Goal: Task Accomplishment & Management: Use online tool/utility

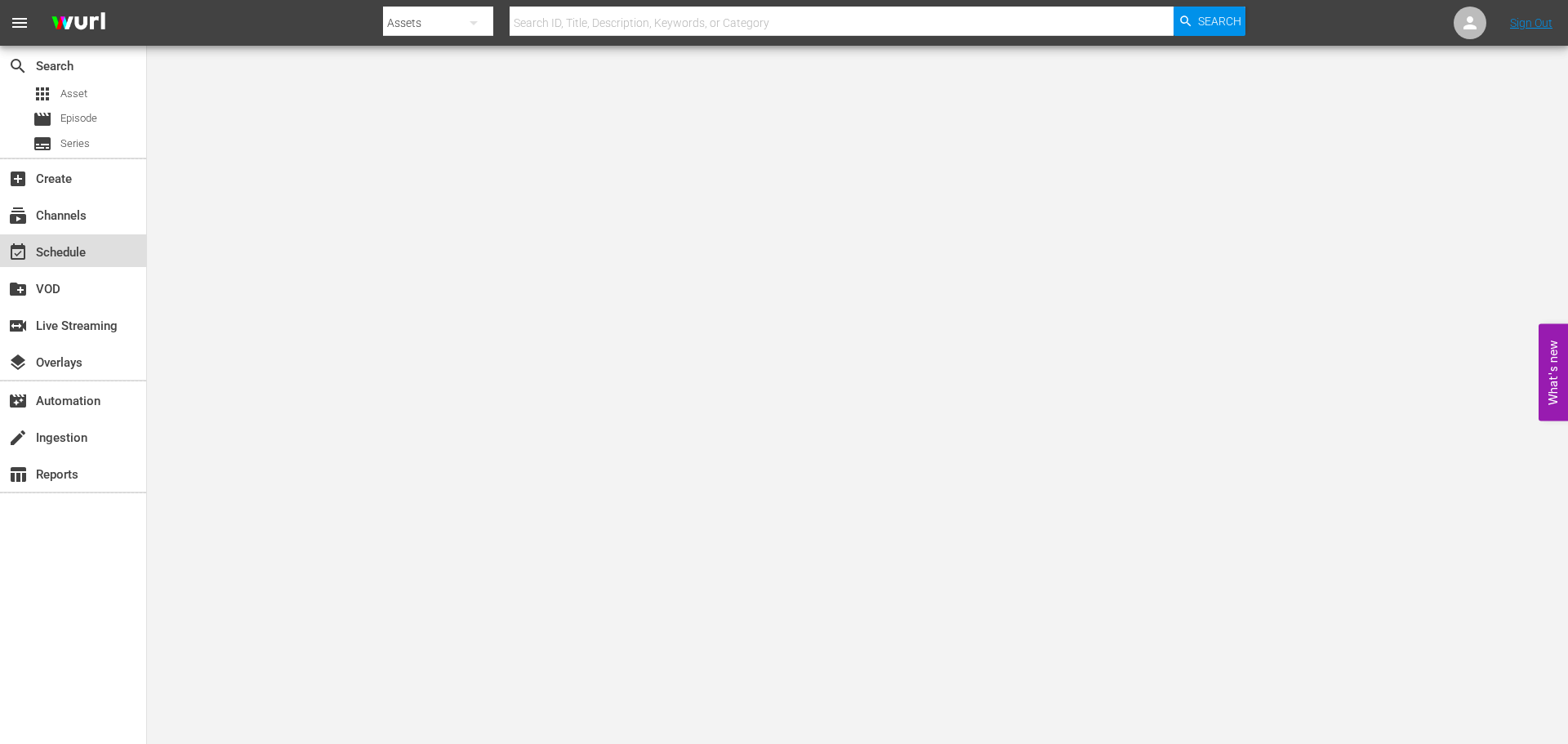
click at [92, 249] on div "event_available Schedule" at bounding box center [73, 250] width 146 height 33
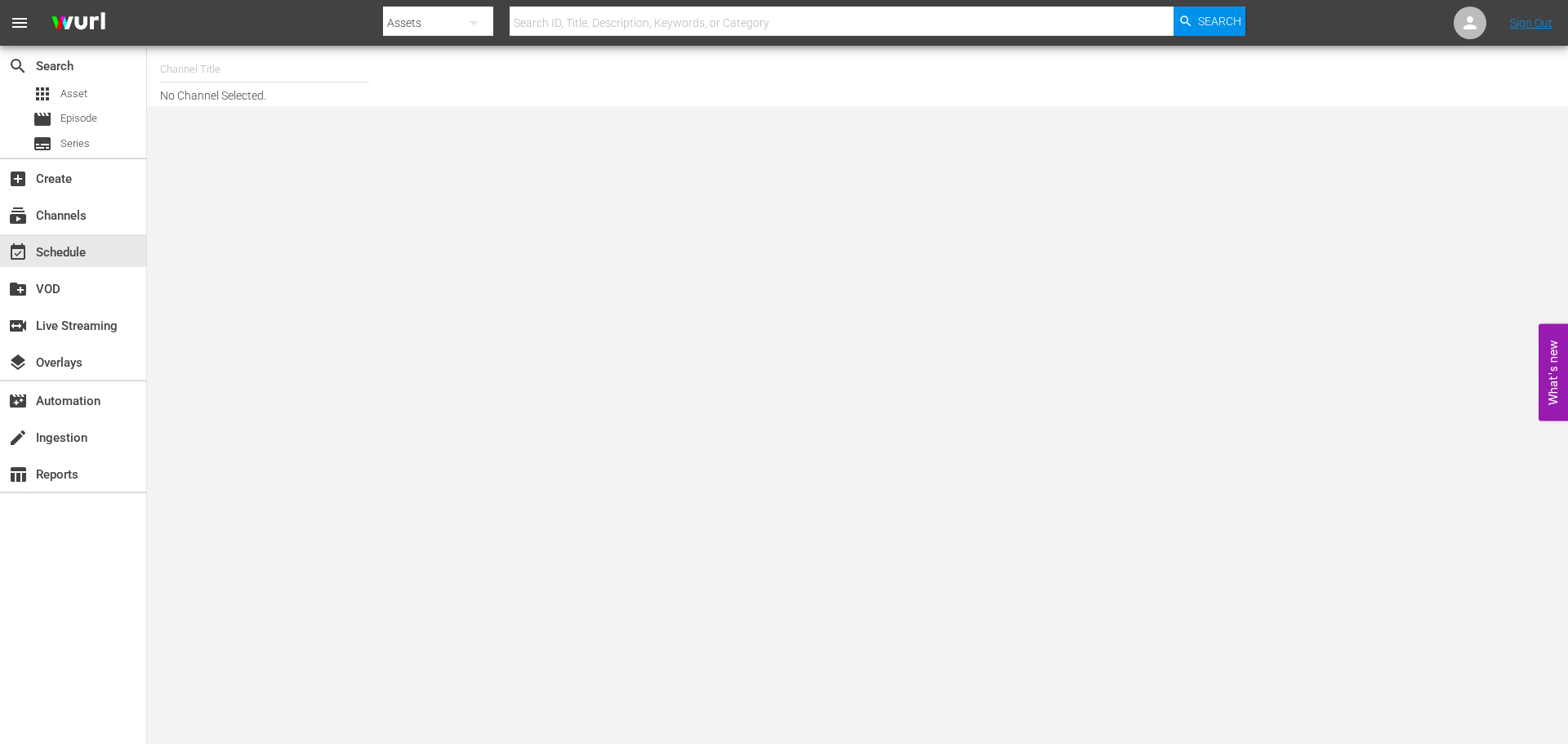
click at [236, 63] on input "text" at bounding box center [264, 70] width 209 height 39
type input "a"
click at [213, 78] on input "acorn" at bounding box center [264, 70] width 209 height 39
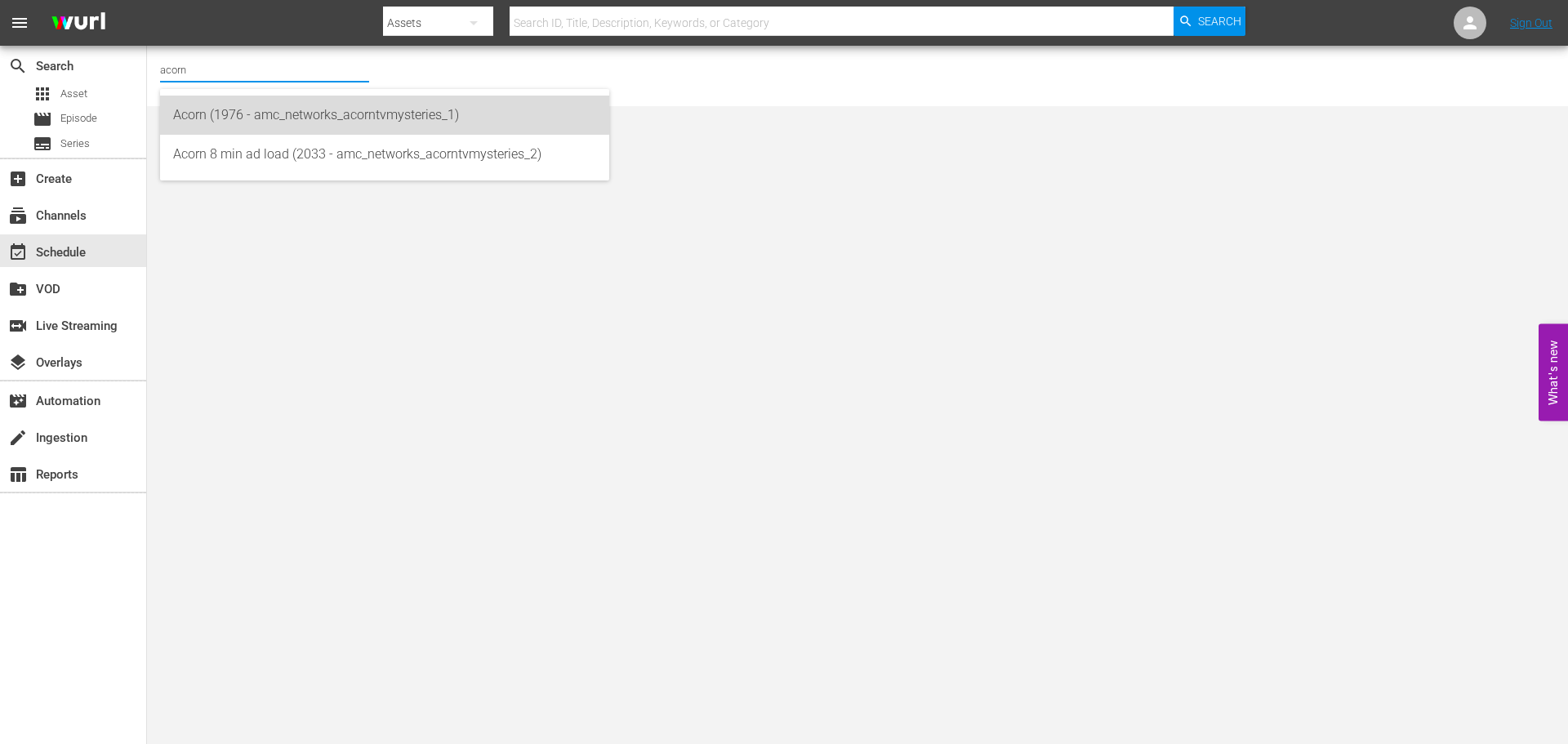
click at [218, 97] on div "Acorn (1976 - amc_networks_acorntvmysteries_1)" at bounding box center [384, 115] width 423 height 39
type input "Acorn (1976 - amc_networks_acorntvmysteries_1)"
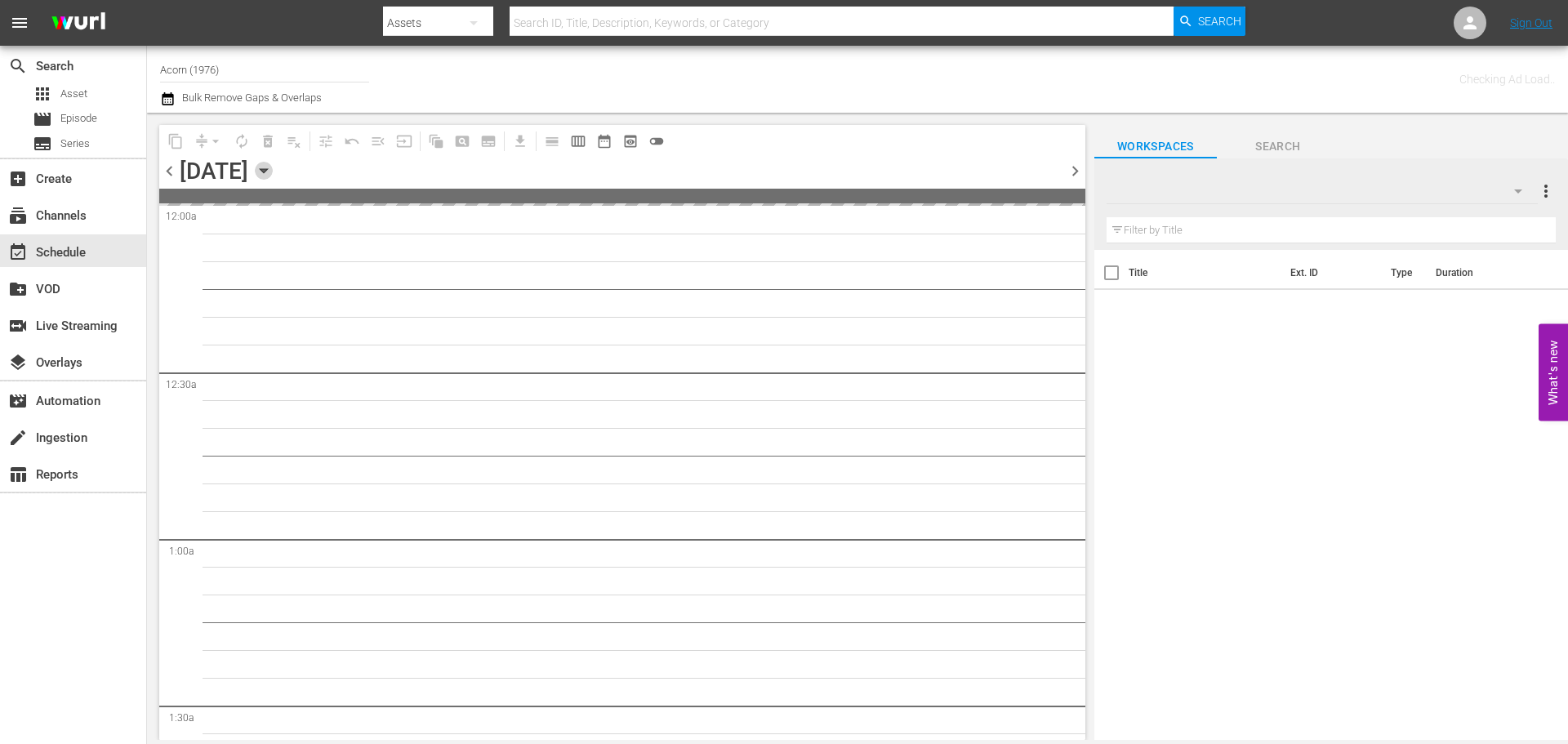
click at [273, 174] on icon "button" at bounding box center [264, 170] width 18 height 18
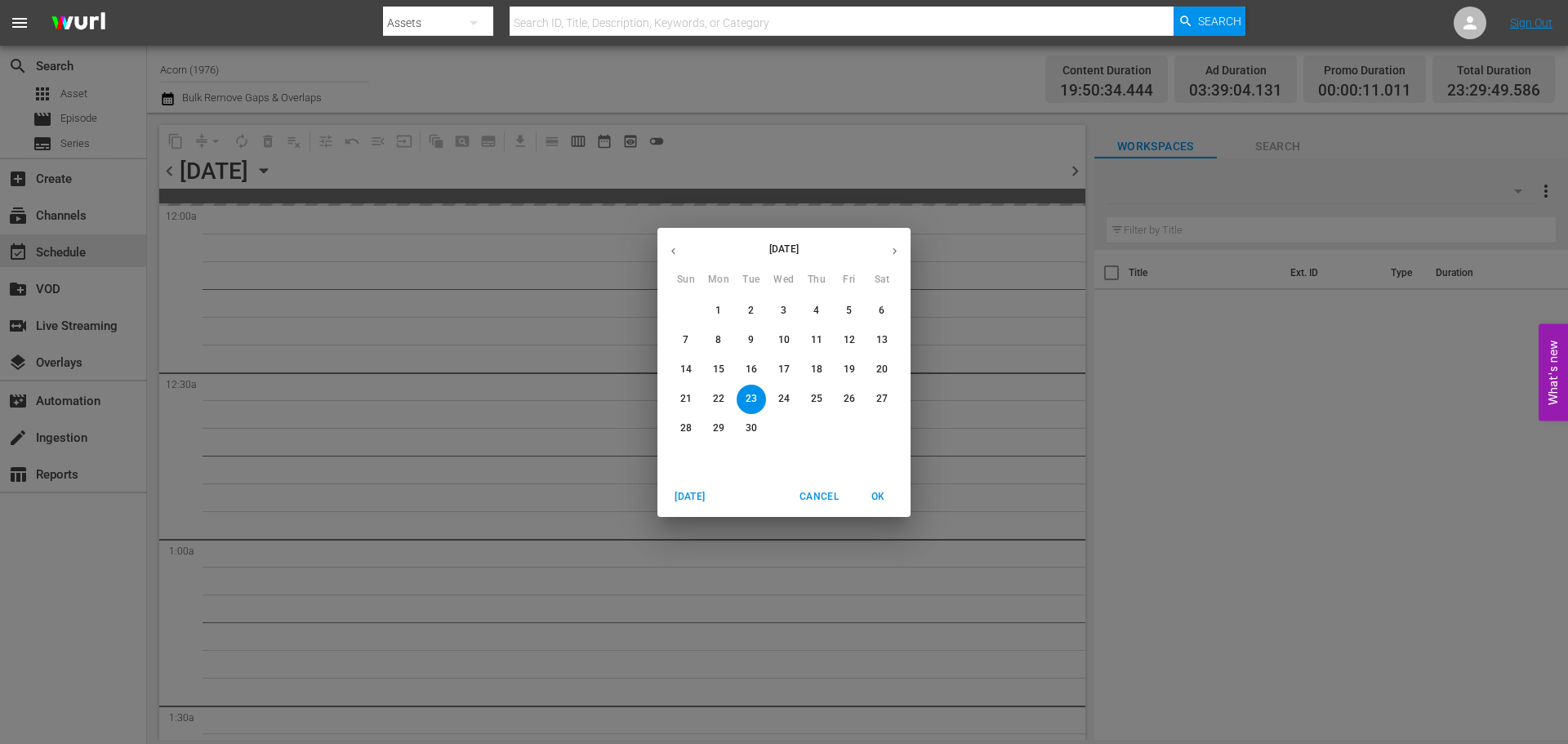
click at [746, 422] on p "30" at bounding box center [751, 429] width 12 height 14
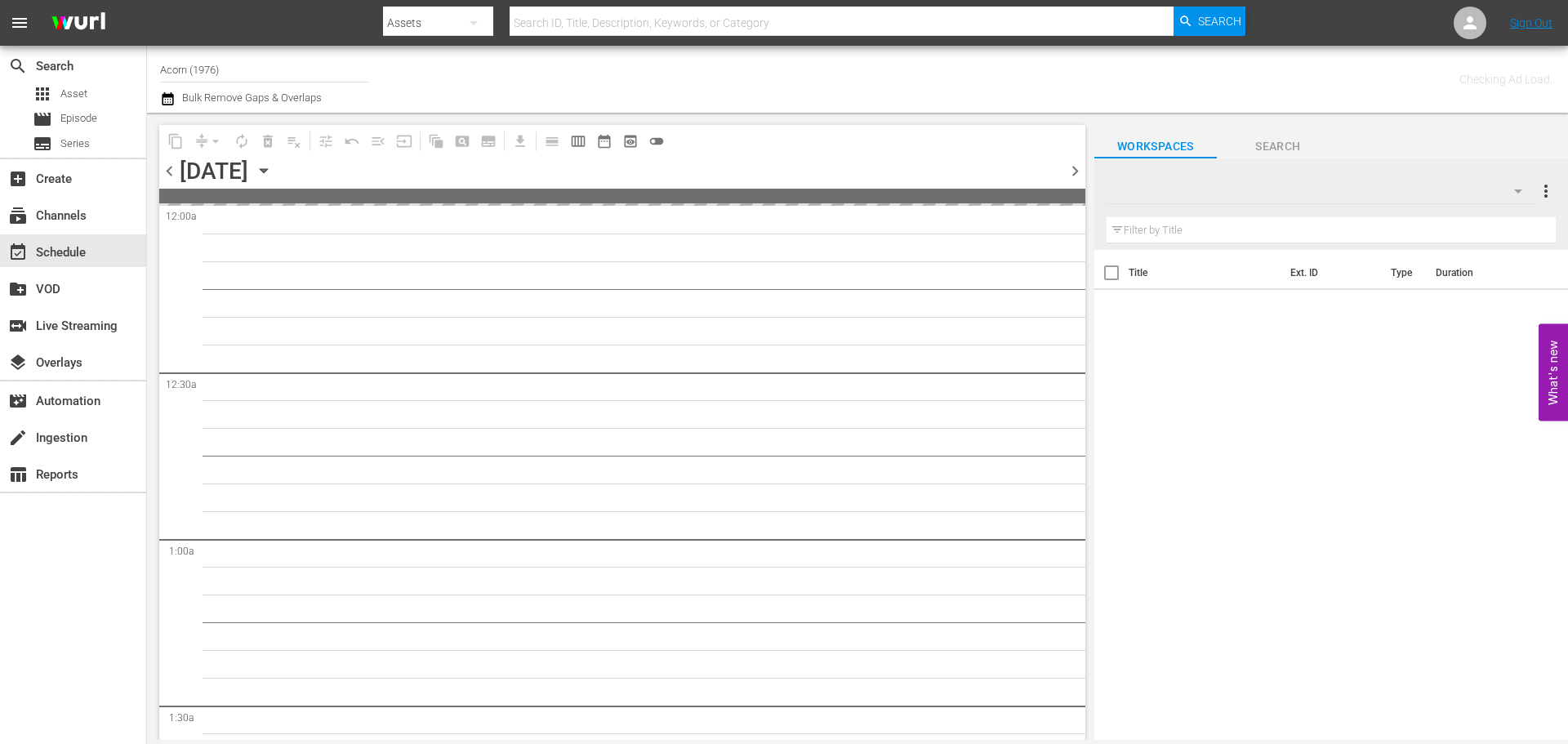
click at [1082, 172] on span "chevron_right" at bounding box center [1074, 170] width 21 height 21
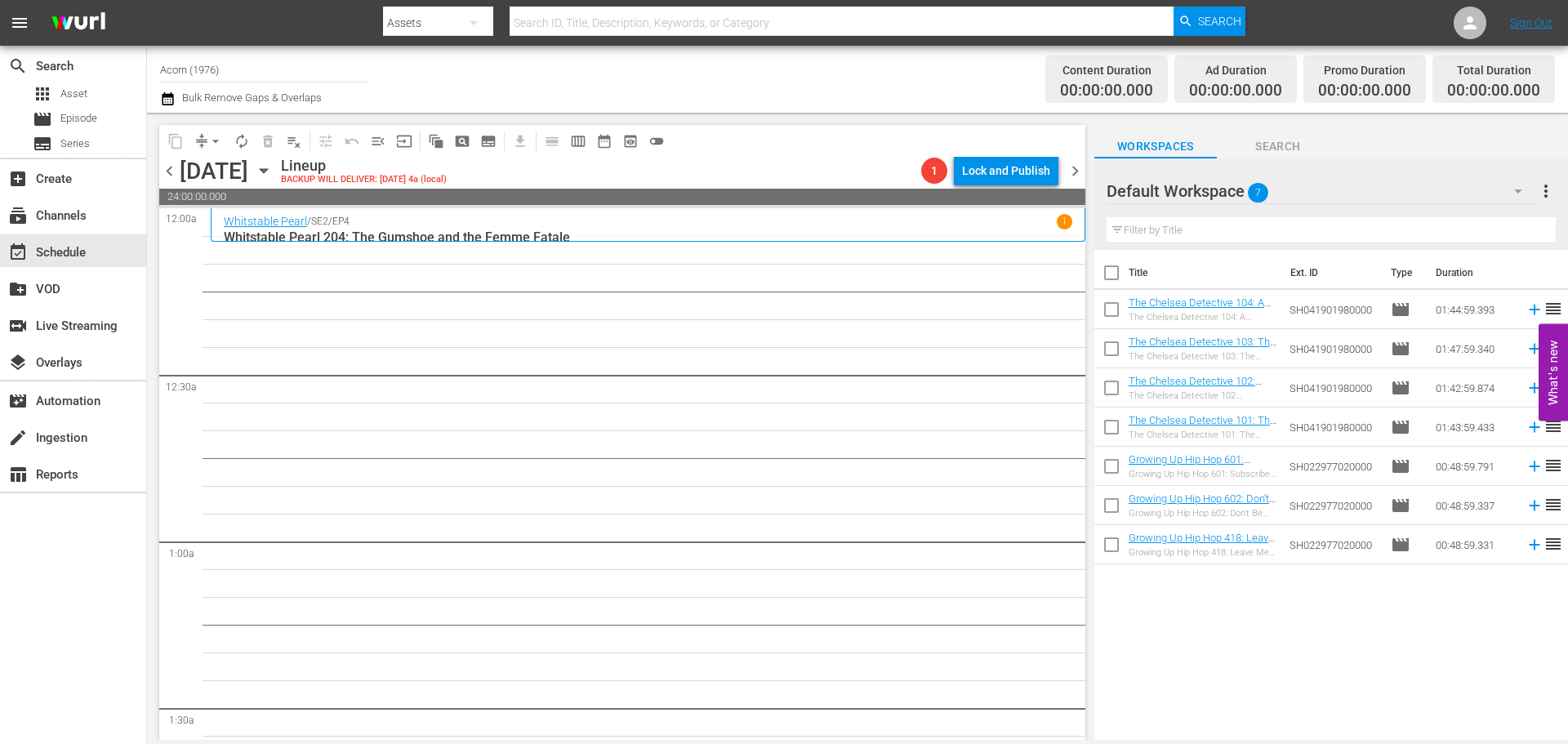
click at [870, 231] on p "Whitstable Pearl 204: The Gumshoe and the Femme Fatale" at bounding box center [648, 237] width 849 height 16
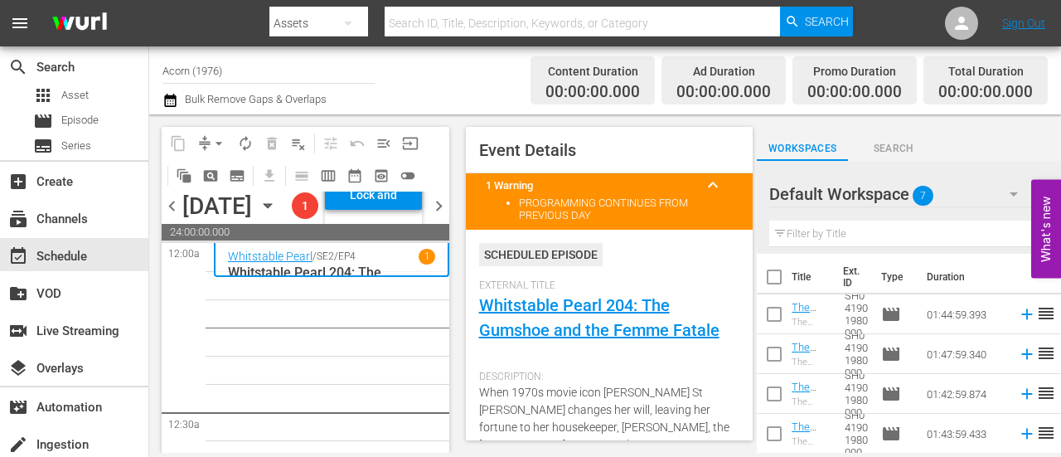
click at [214, 71] on input "Acorn (1976)" at bounding box center [268, 71] width 212 height 40
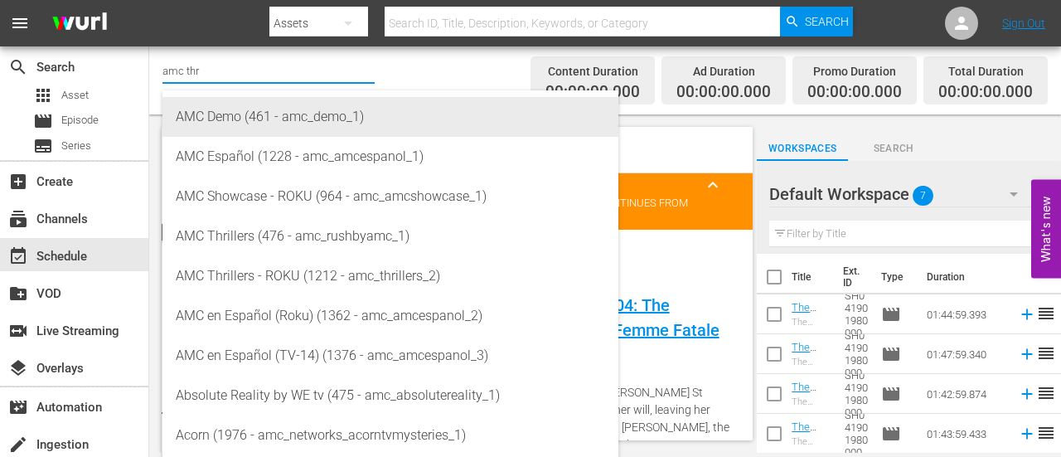
click at [234, 124] on div "AMC Demo (461 - amc_demo_1)" at bounding box center [390, 117] width 429 height 40
type input "AMC Demo (461 - amc_demo_1)"
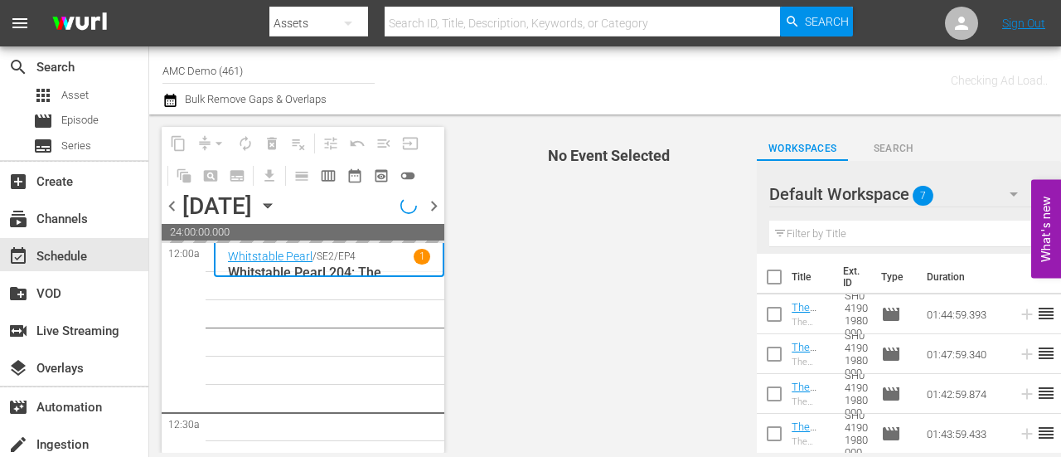
click at [234, 74] on input "AMC Demo (461)" at bounding box center [268, 71] width 212 height 40
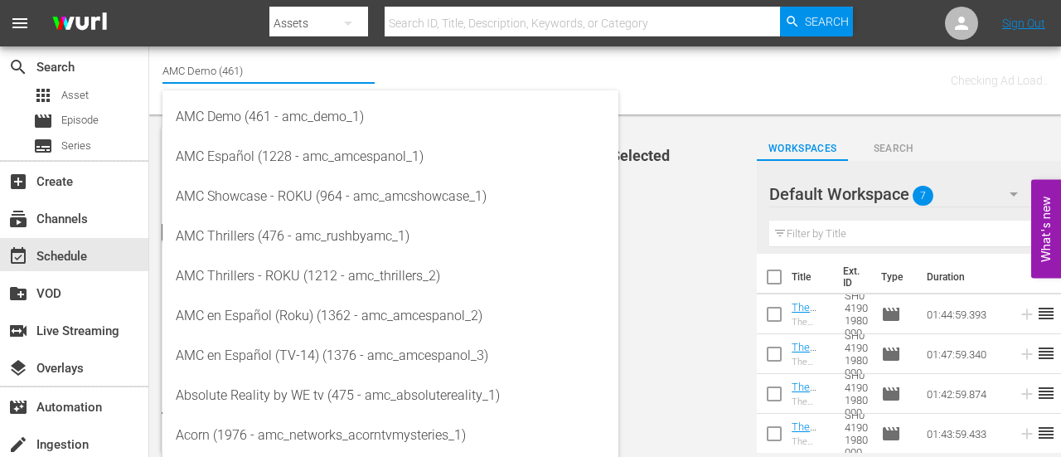
click at [234, 74] on input "AMC Demo (461)" at bounding box center [268, 71] width 212 height 40
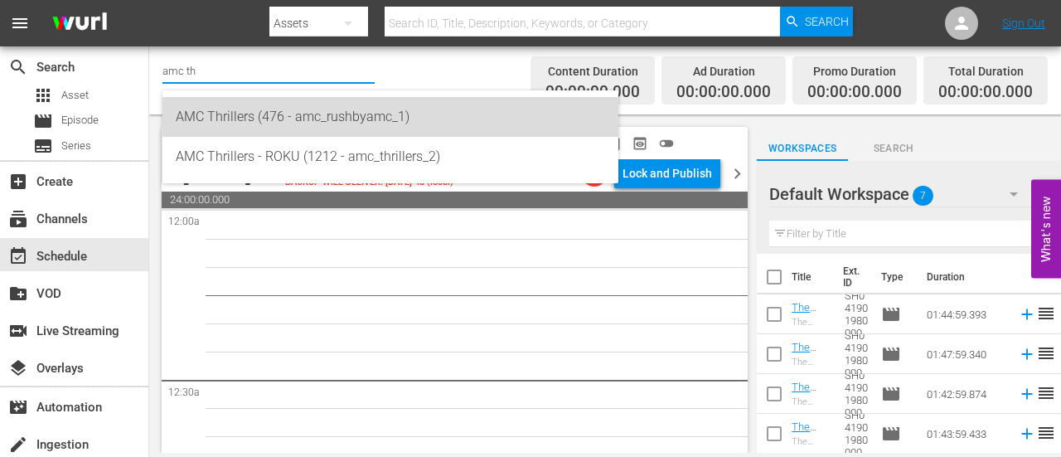
click at [245, 124] on div "AMC Thrillers (476 - amc_rushbyamc_1)" at bounding box center [390, 117] width 429 height 40
type input "AMC Thrillers (476 - amc_rushbyamc_1)"
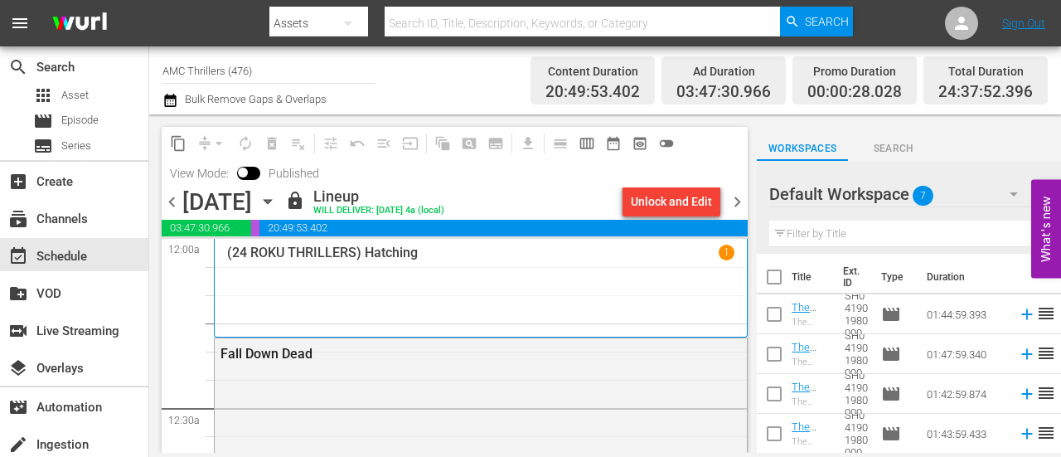
click at [271, 200] on icon "button" at bounding box center [266, 202] width 7 height 4
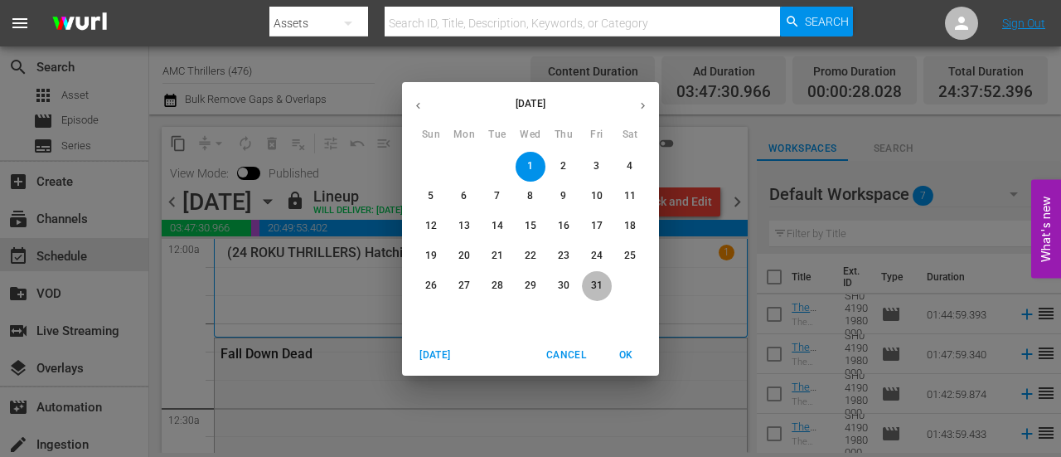
click at [602, 283] on span "31" at bounding box center [597, 285] width 30 height 14
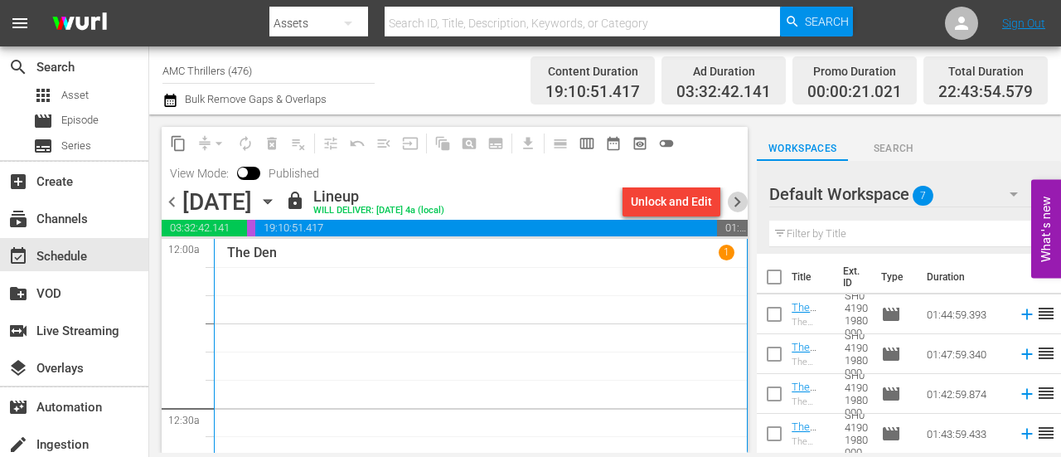
click at [739, 198] on span "chevron_right" at bounding box center [737, 201] width 21 height 21
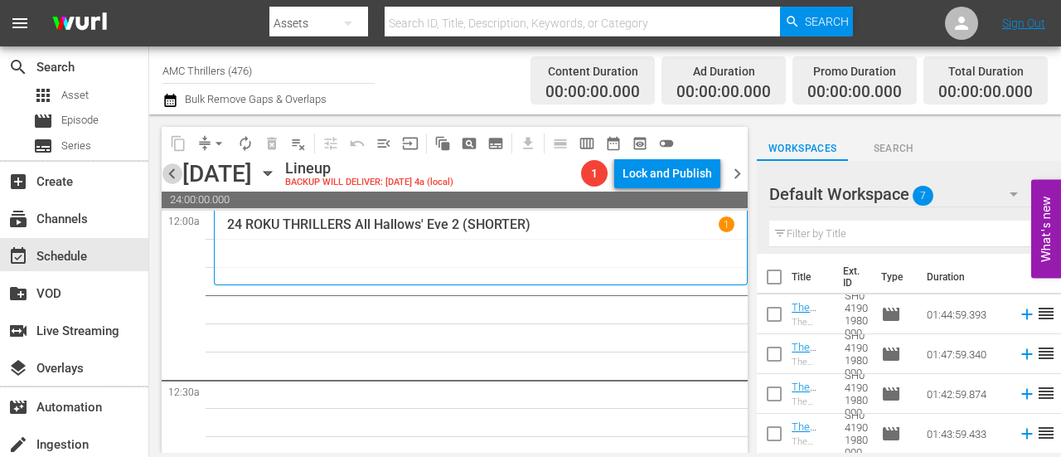
click at [172, 178] on span "chevron_left" at bounding box center [172, 173] width 21 height 21
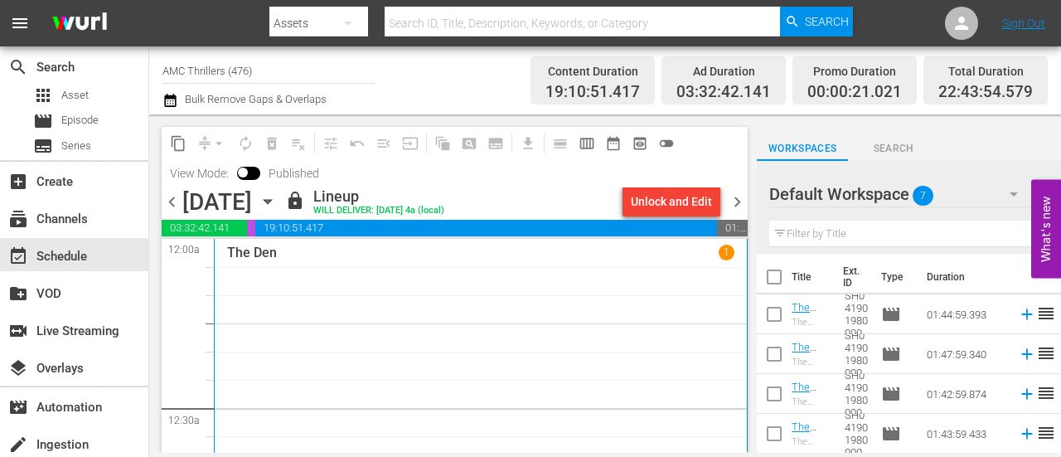
click at [739, 203] on span "chevron_right" at bounding box center [737, 201] width 21 height 21
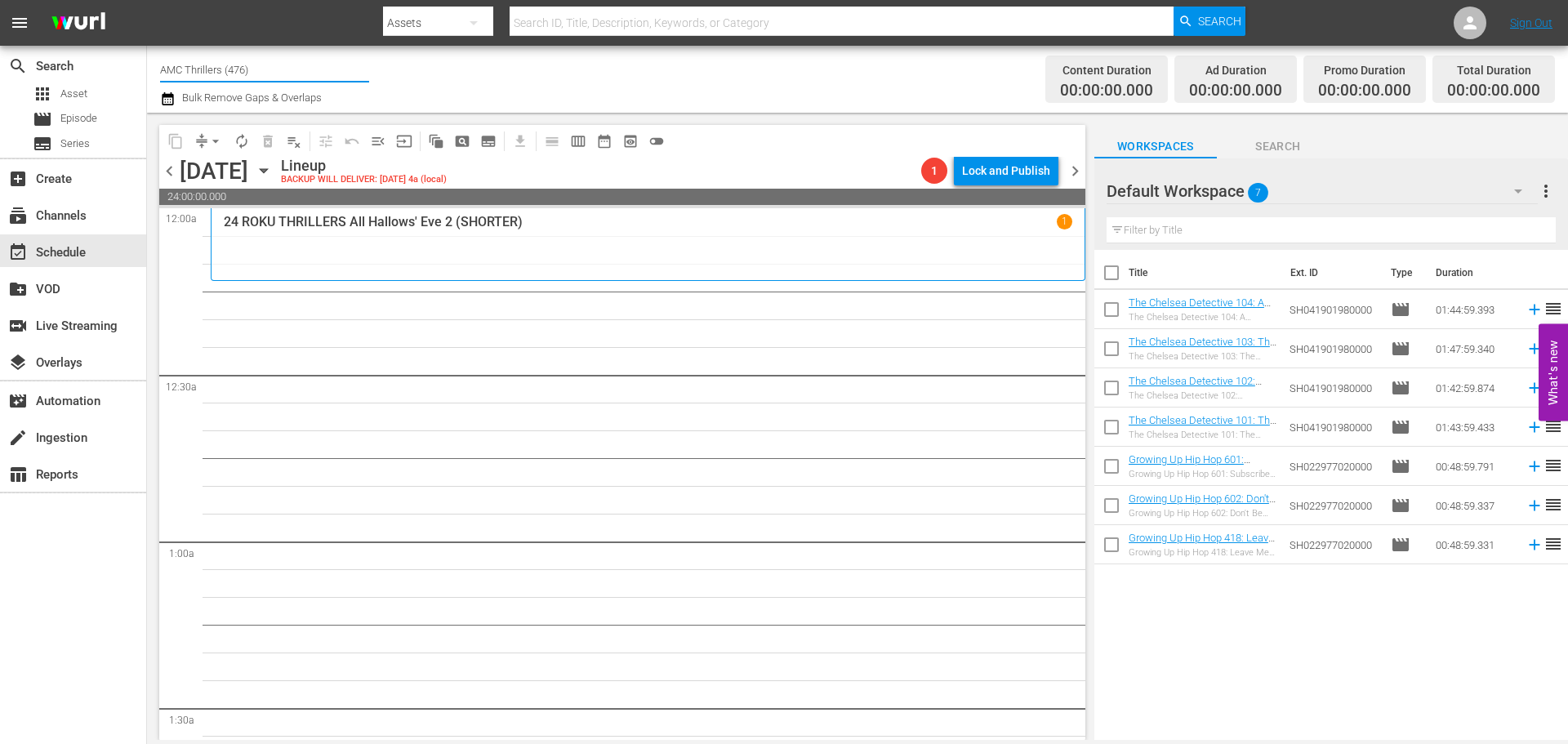
click at [222, 76] on input "AMC Thrillers (476)" at bounding box center [264, 70] width 209 height 39
click at [222, 75] on input "AMC Thrillers (476)" at bounding box center [264, 70] width 209 height 39
click at [222, 75] on input "acorn" at bounding box center [264, 70] width 209 height 39
type input "acorn"
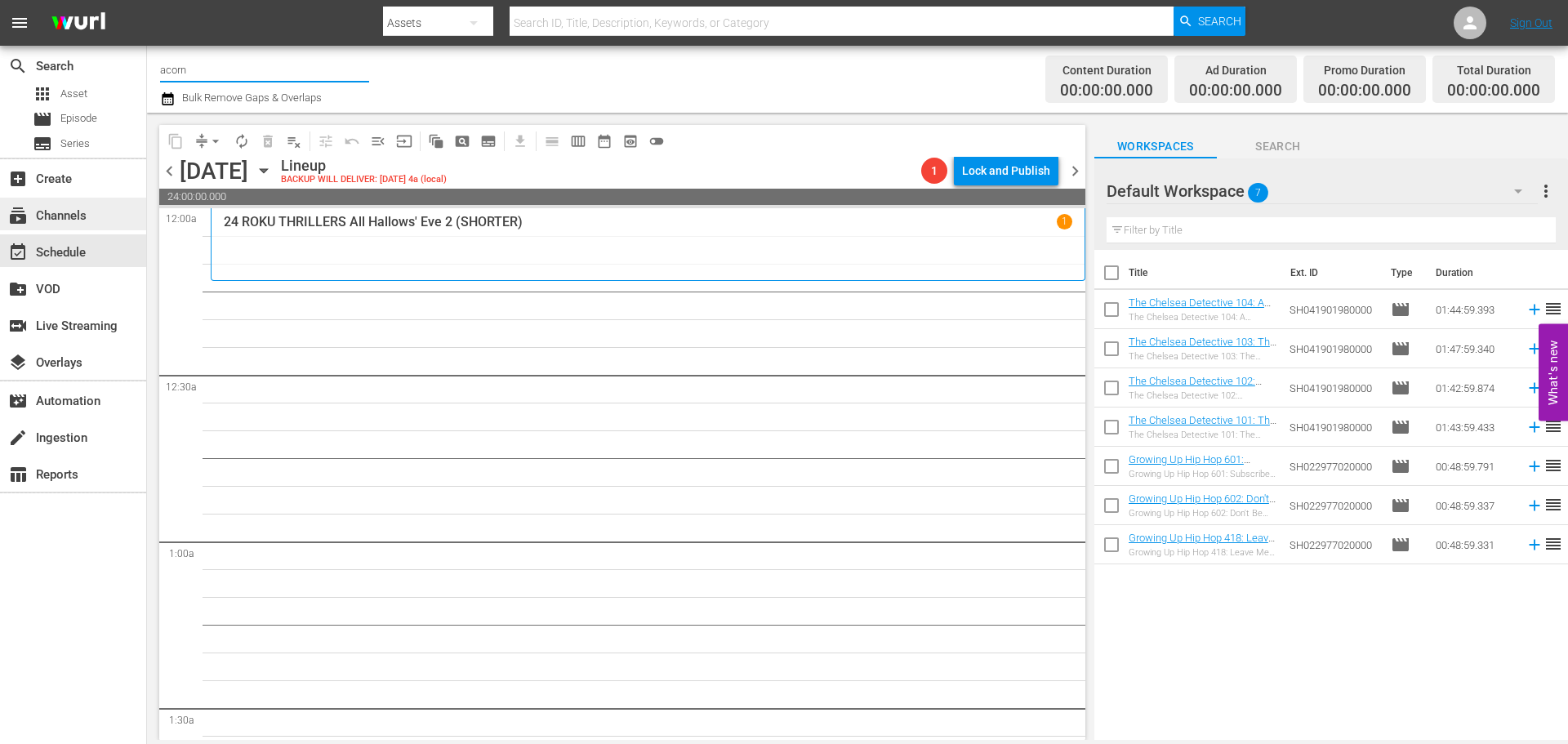
click at [71, 203] on div "subscriptions Channels" at bounding box center [73, 214] width 146 height 33
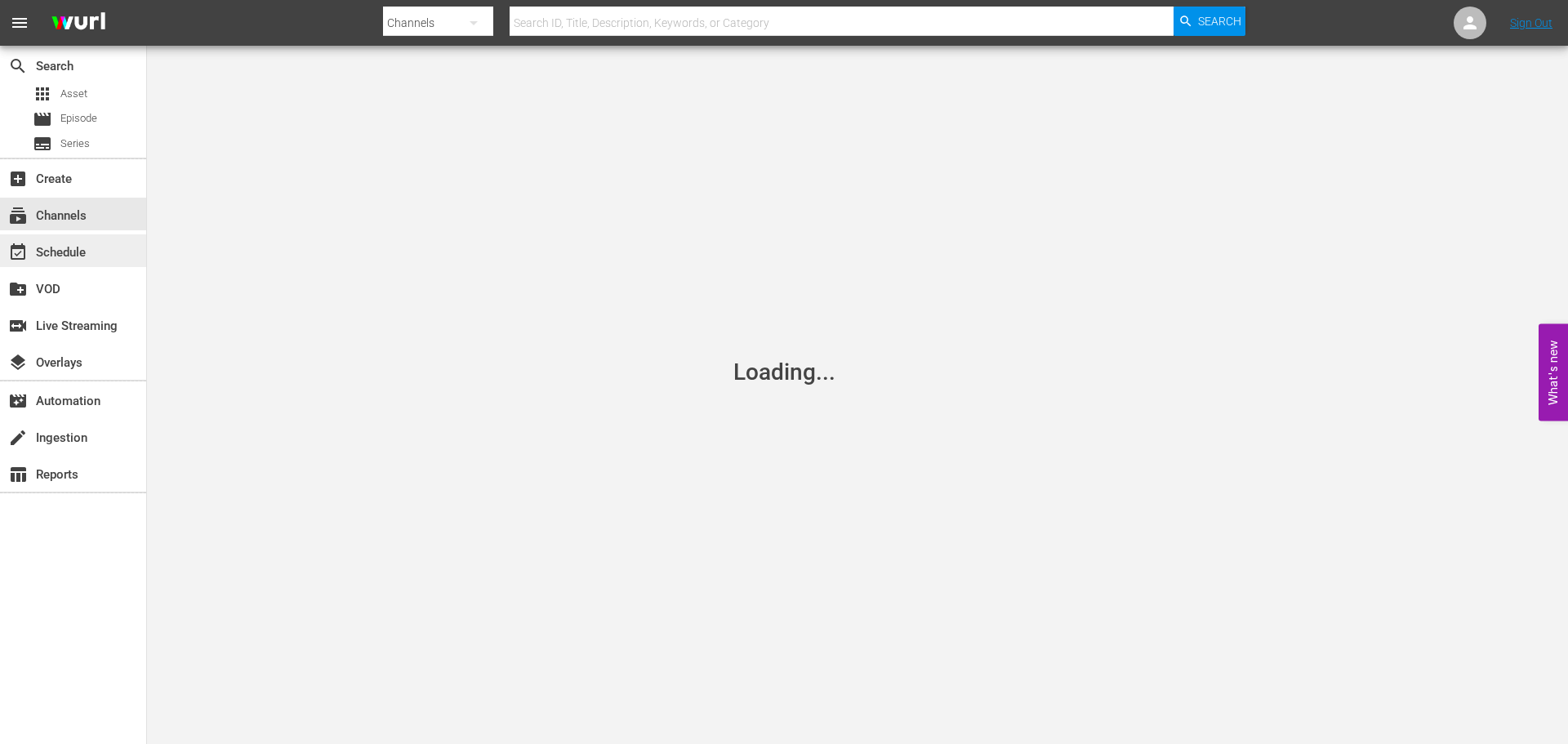
click at [89, 247] on div "event_available Schedule" at bounding box center [45, 249] width 92 height 15
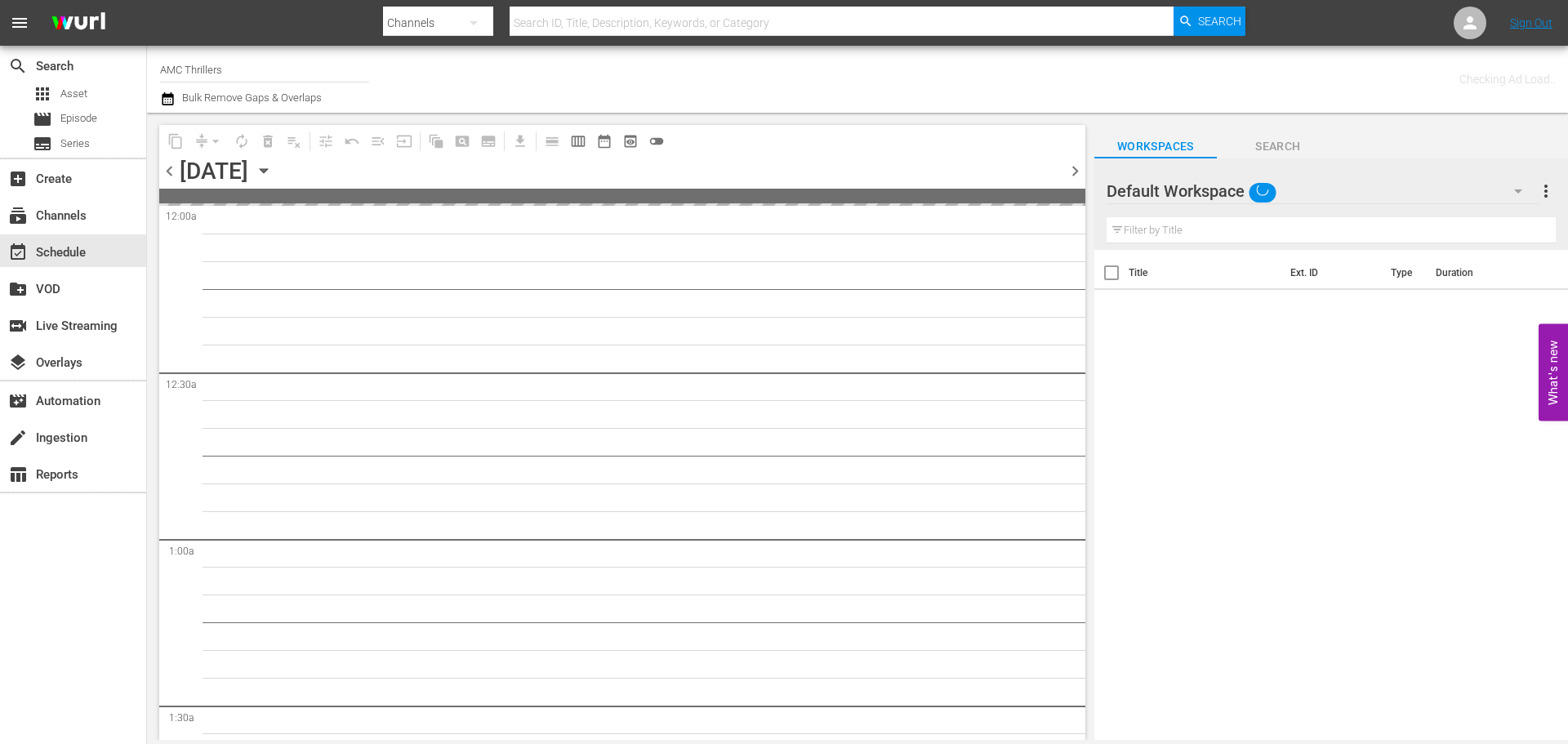
click at [208, 68] on input "AMC Thrillers" at bounding box center [264, 70] width 209 height 39
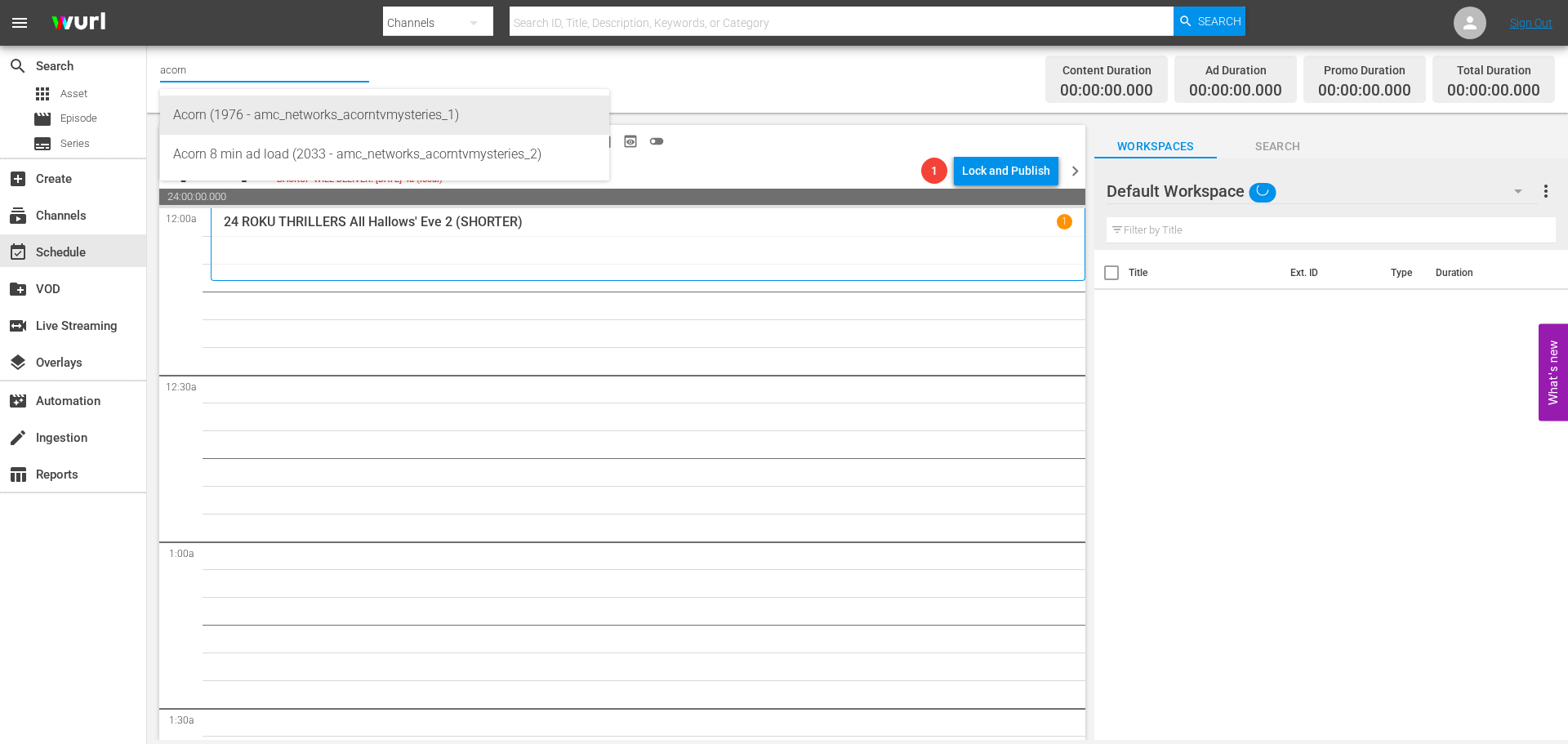
click at [257, 120] on div "Acorn (1976 - amc_networks_acorntvmysteries_1)" at bounding box center [384, 115] width 423 height 39
type input "Acorn (1976 - amc_networks_acorntvmysteries_1)"
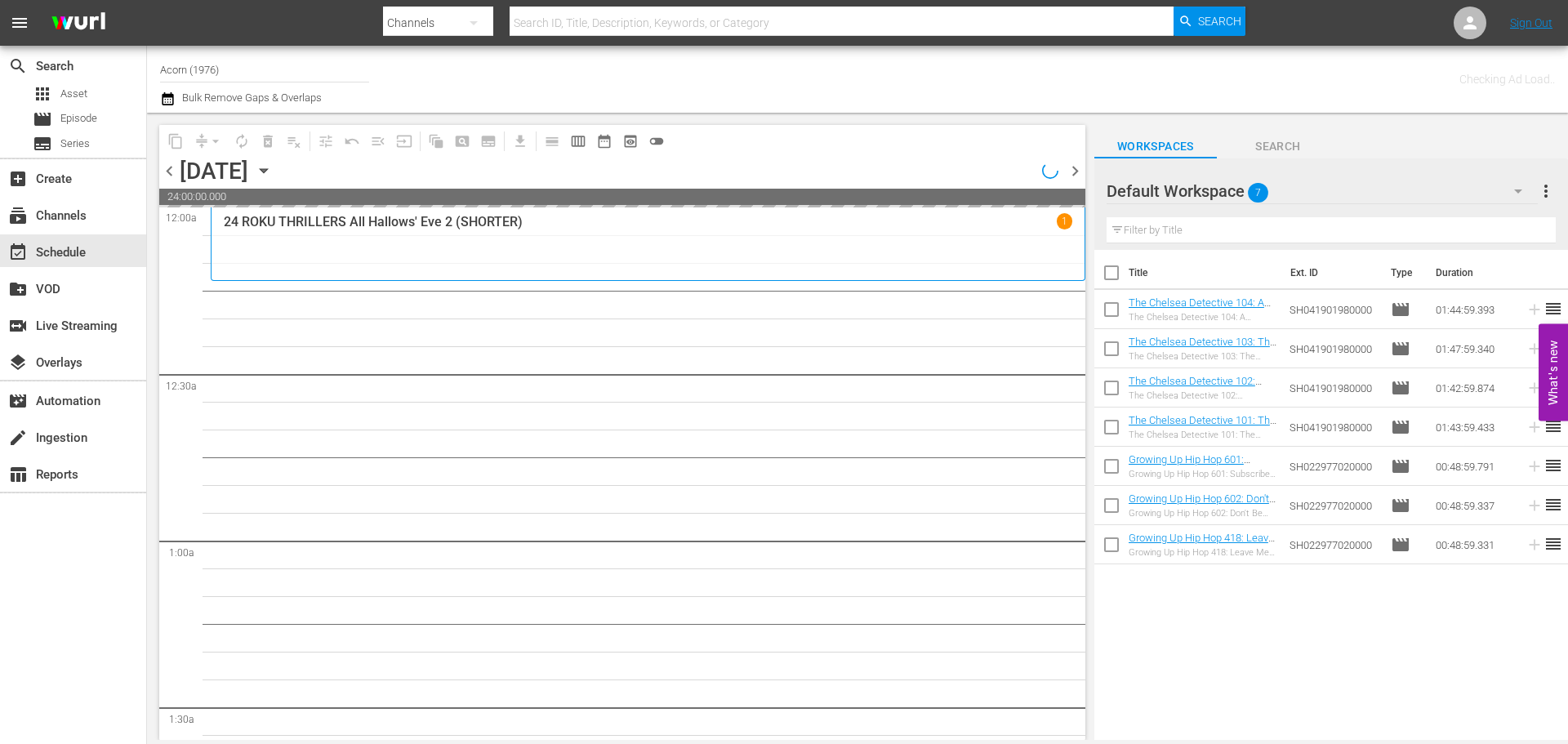
click at [273, 166] on icon "button" at bounding box center [264, 170] width 18 height 18
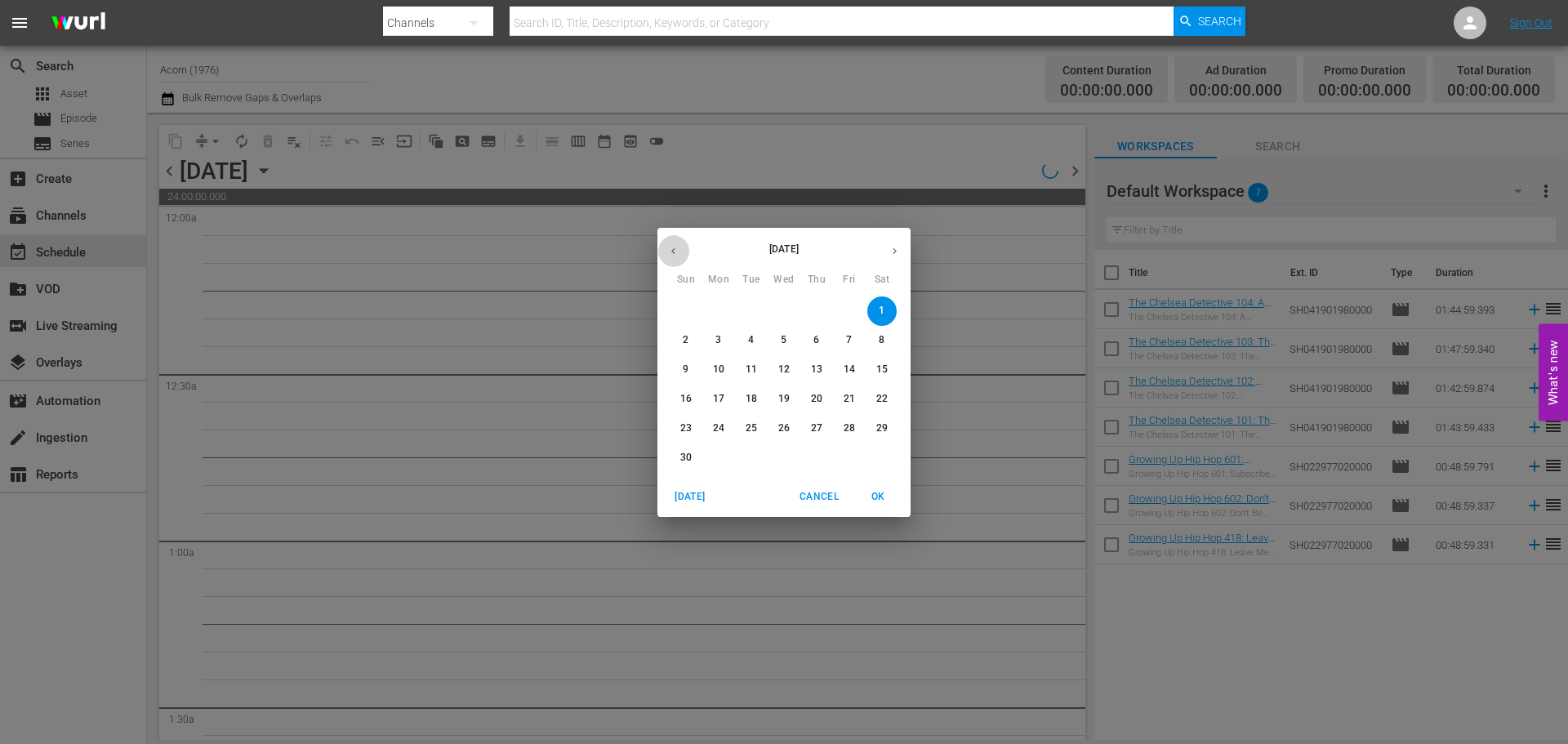
click at [679, 242] on button "button" at bounding box center [673, 251] width 32 height 32
click at [784, 304] on p "1" at bounding box center [784, 310] width 6 height 14
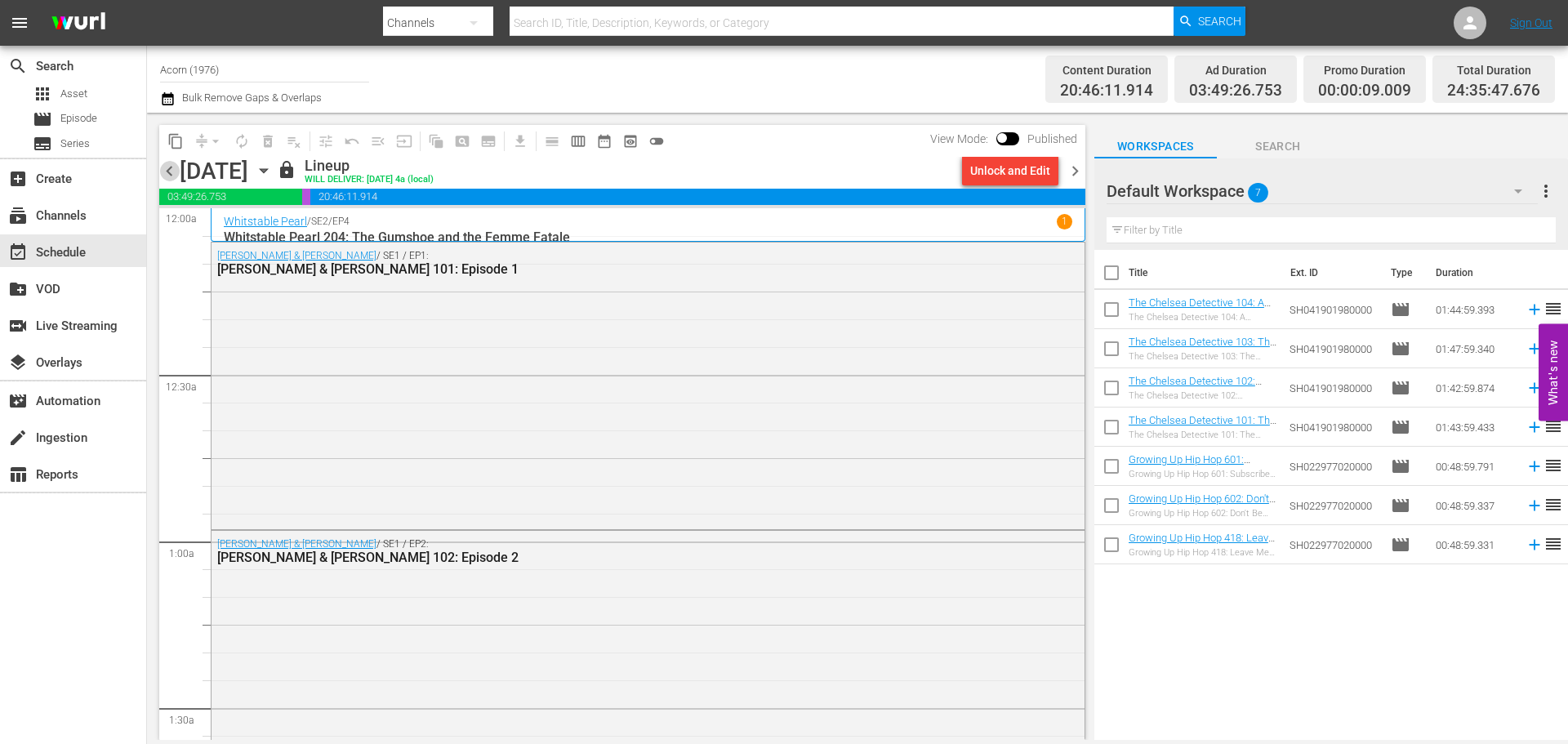
click at [173, 166] on span "chevron_left" at bounding box center [170, 170] width 21 height 21
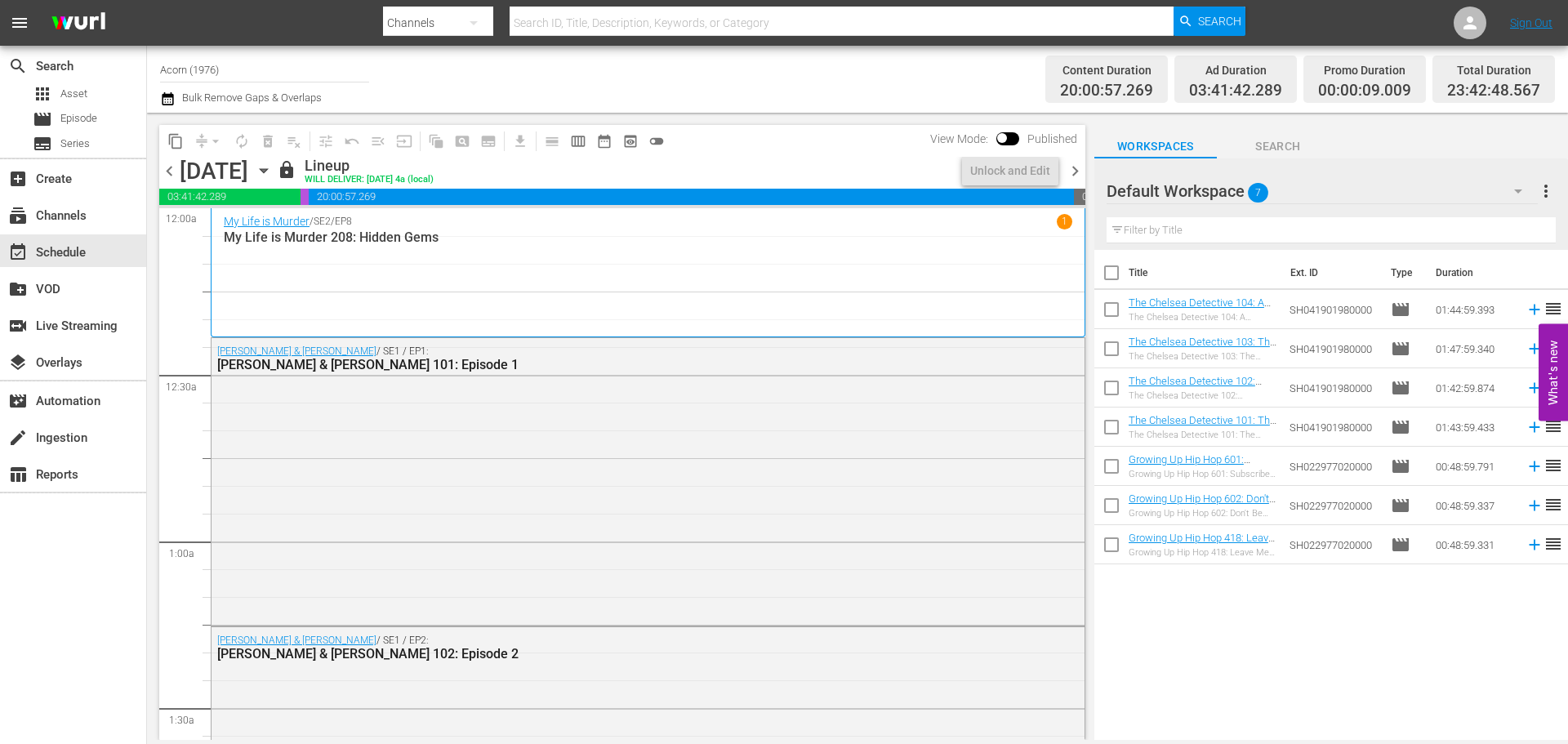
drag, startPoint x: 393, startPoint y: 266, endPoint x: 508, endPoint y: 286, distance: 116.7
click at [393, 266] on div "My Life is Murder / SE2 / EP8 1 My Life is Murder 208: Hidden Gems" at bounding box center [648, 272] width 849 height 116
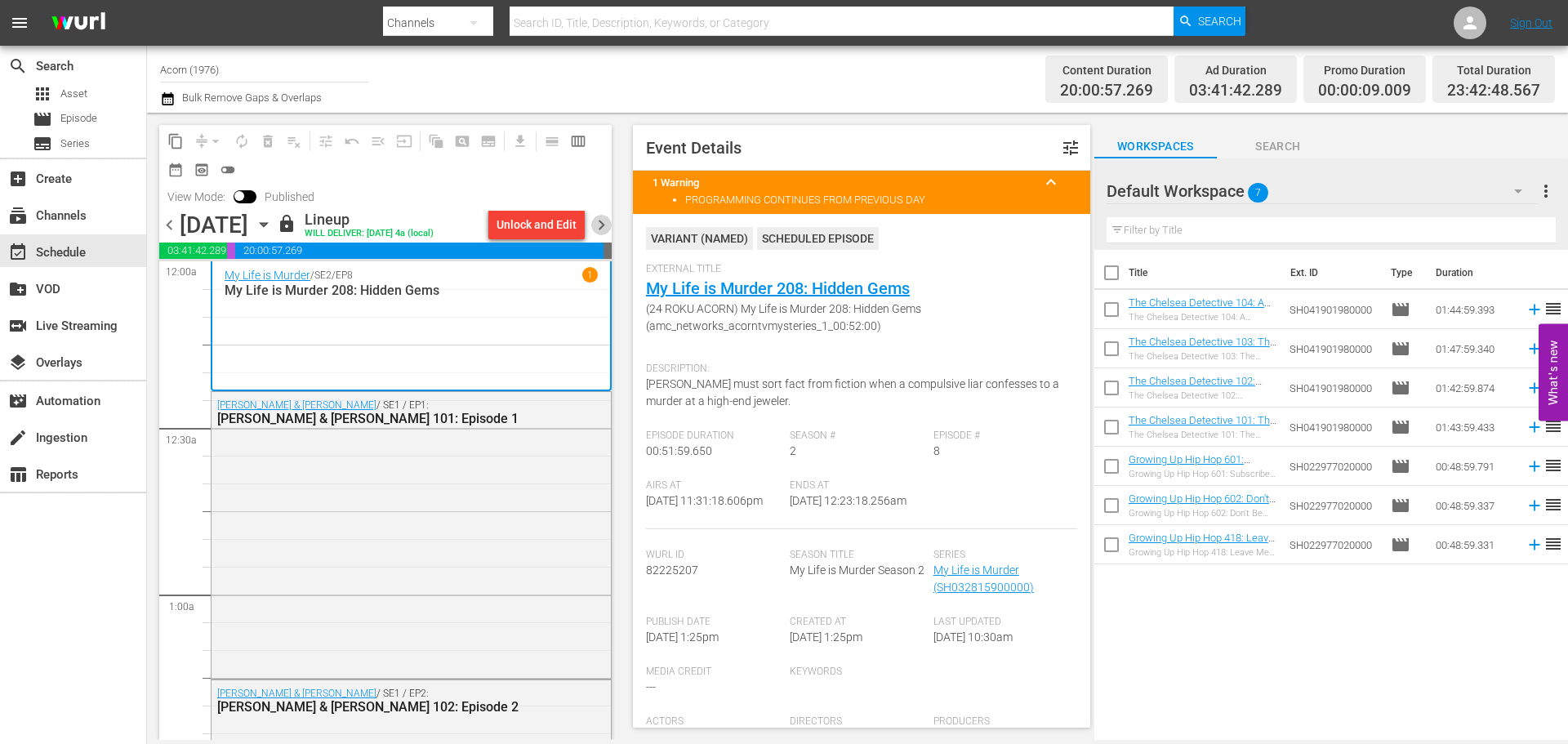
click at [607, 219] on span "chevron_right" at bounding box center [601, 225] width 21 height 21
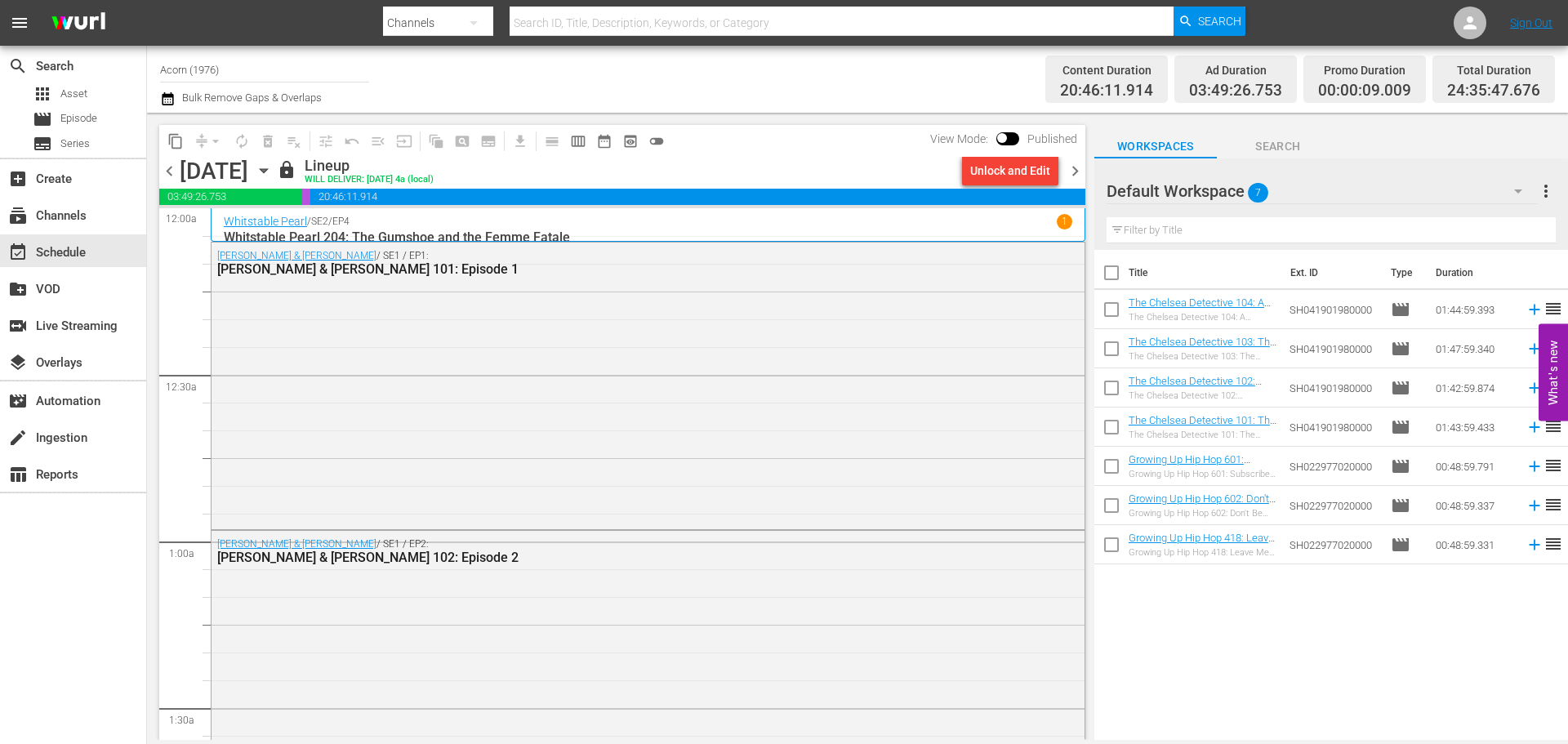
click at [597, 230] on p "Whitstable Pearl 204: The Gumshoe and the Femme Fatale" at bounding box center [648, 237] width 849 height 16
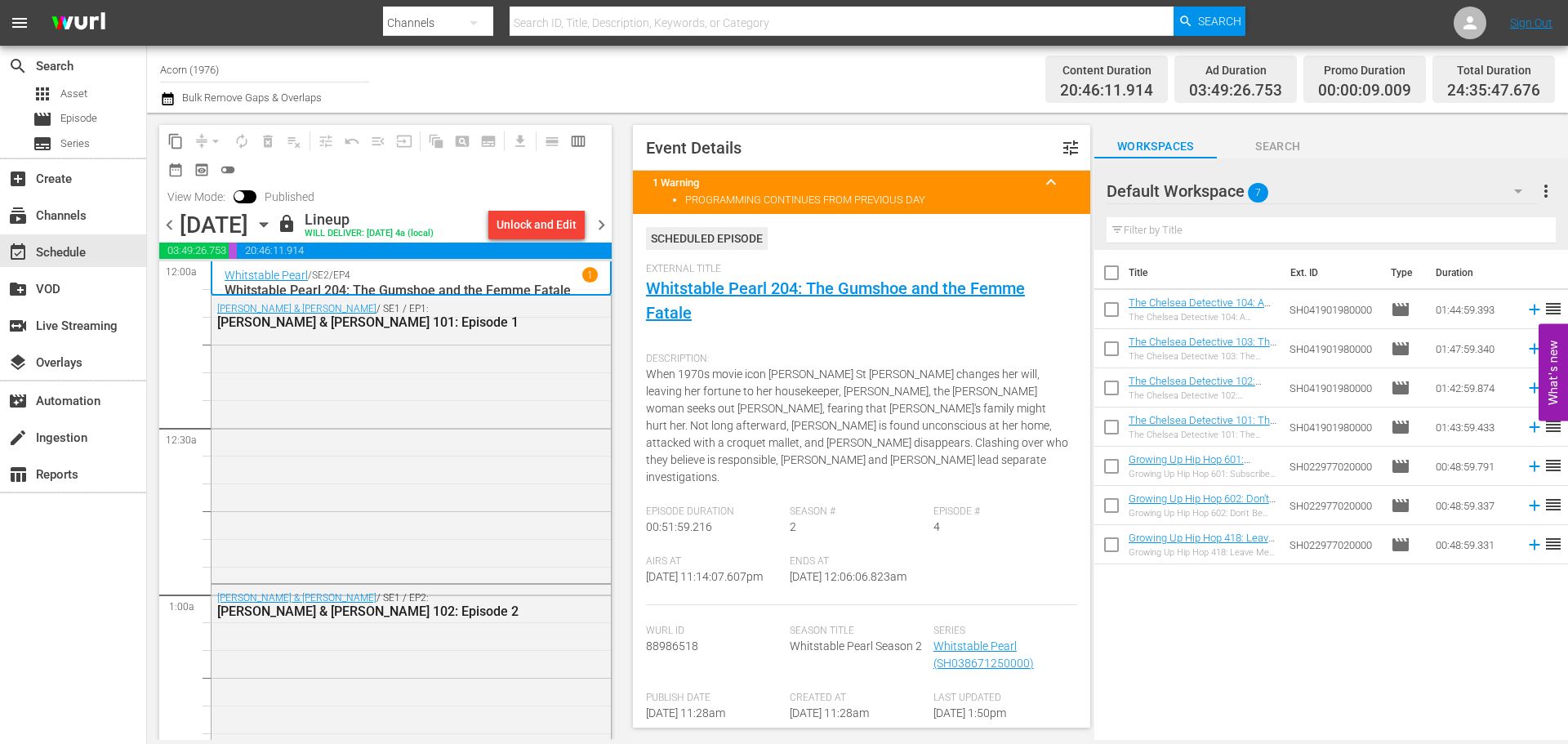
click at [173, 217] on span "chevron_left" at bounding box center [170, 225] width 21 height 21
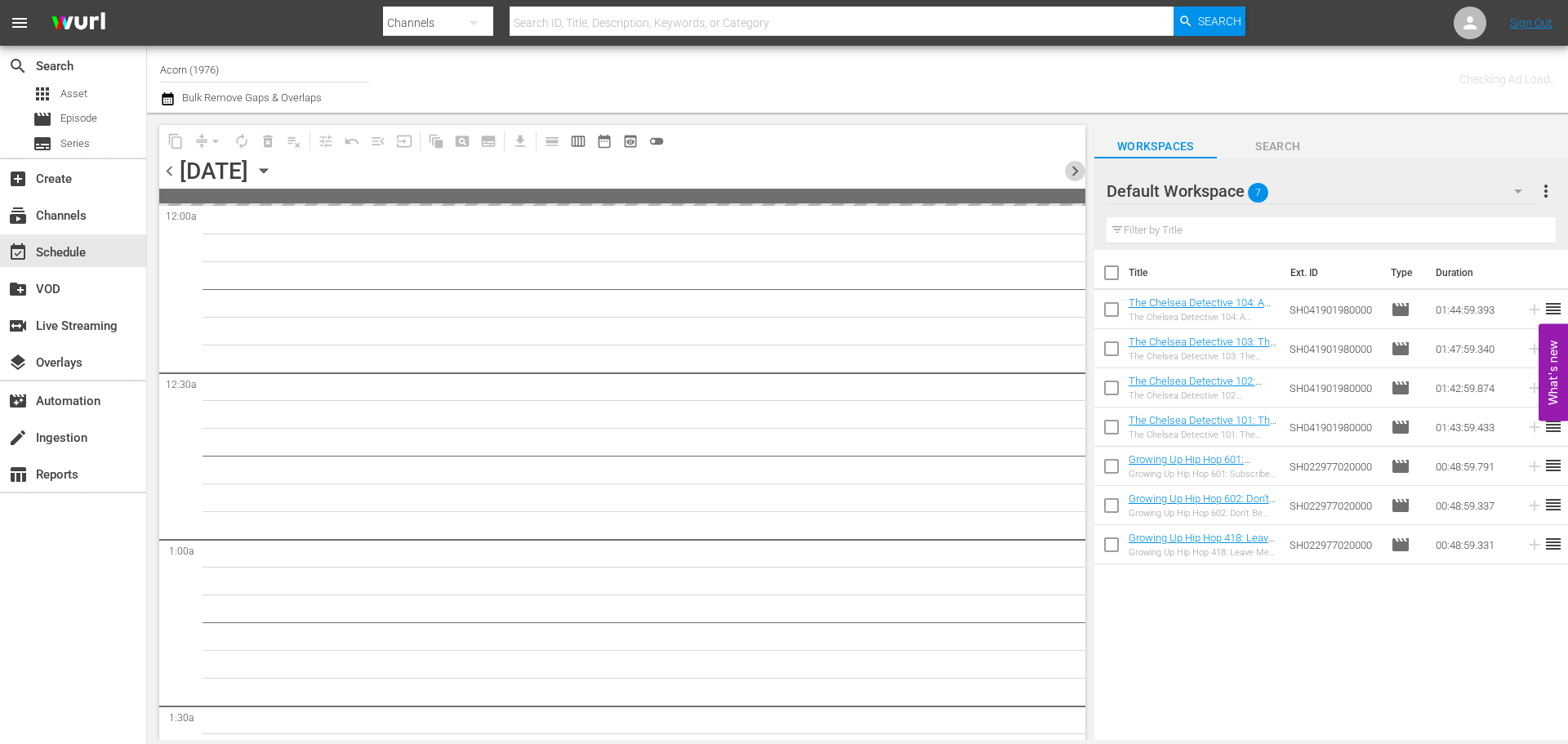
click at [1074, 173] on span "chevron_right" at bounding box center [1074, 170] width 21 height 21
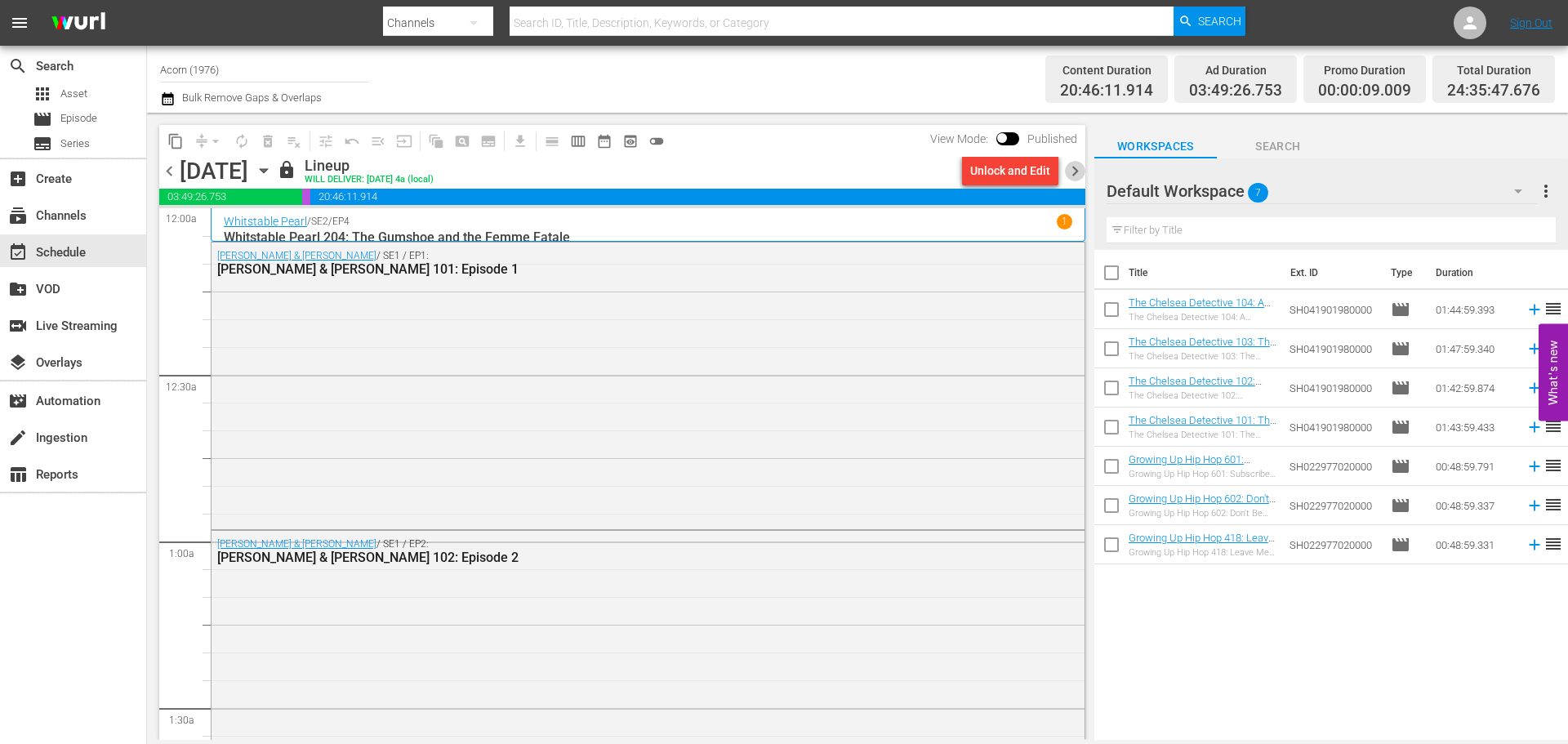
click at [1073, 172] on span "chevron_right" at bounding box center [1074, 170] width 21 height 21
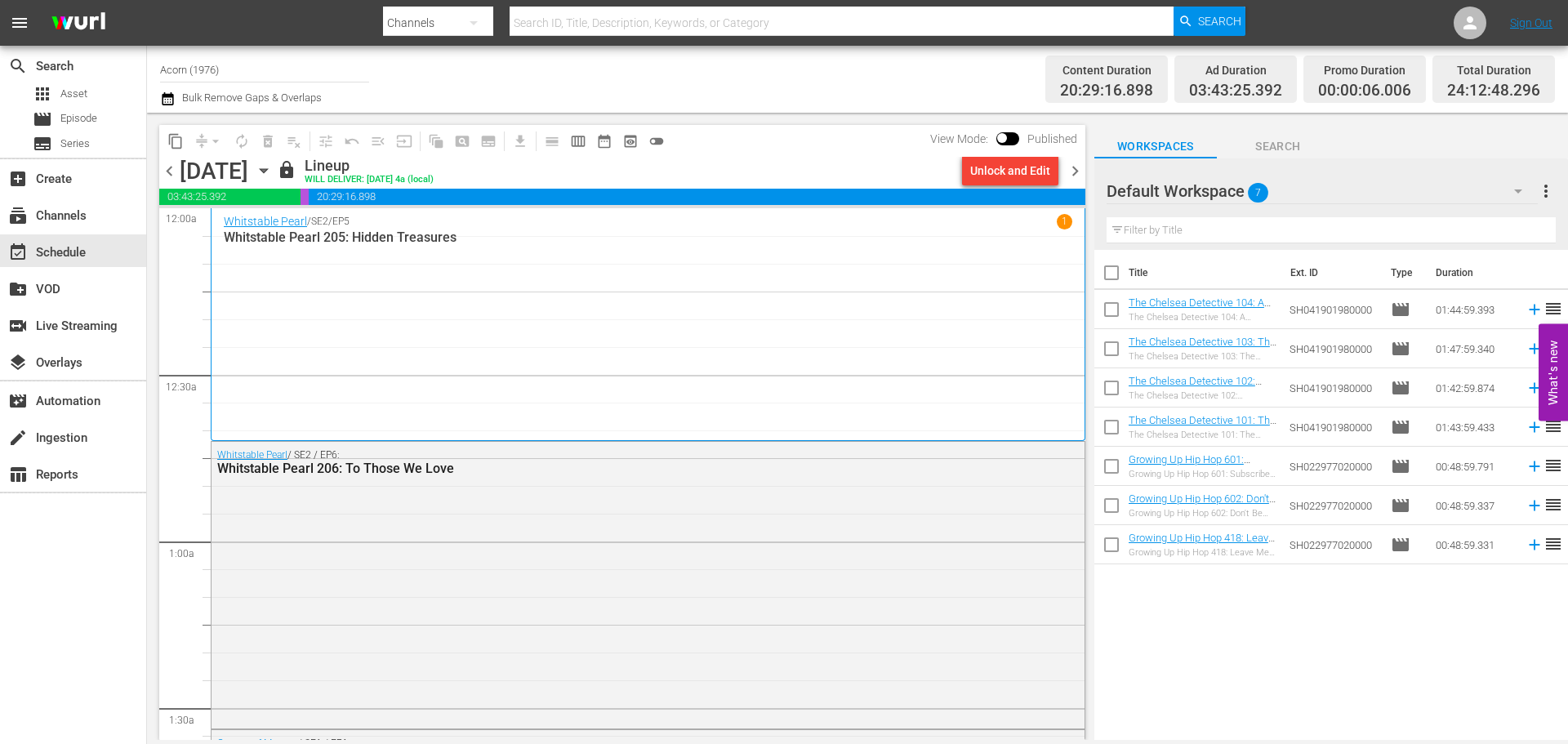
click at [336, 299] on div "Whitstable Pearl / SE2 / EP5 1 Whitstable Pearl 205: Hidden Treasures" at bounding box center [648, 324] width 849 height 221
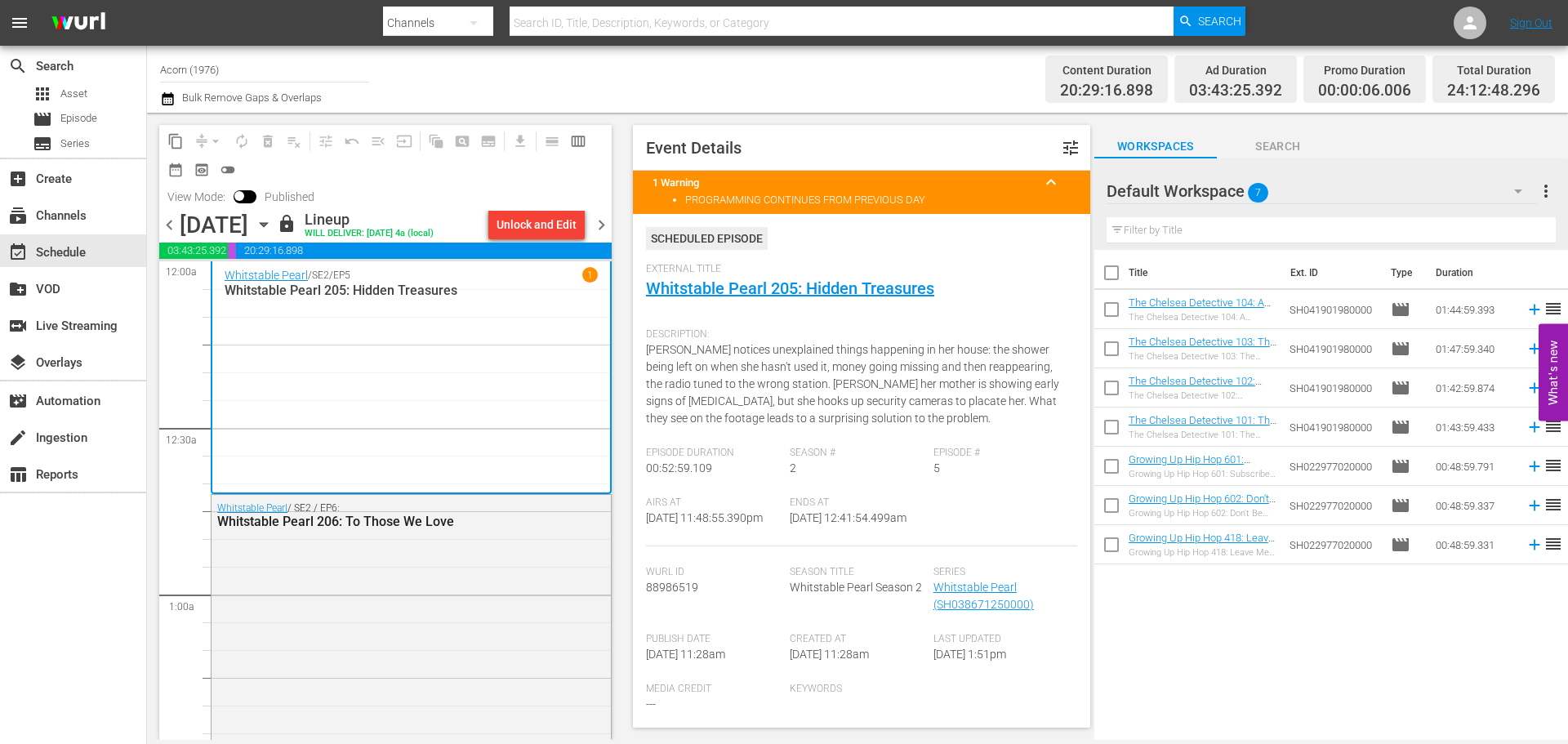
click at [596, 227] on span "chevron_right" at bounding box center [601, 225] width 21 height 21
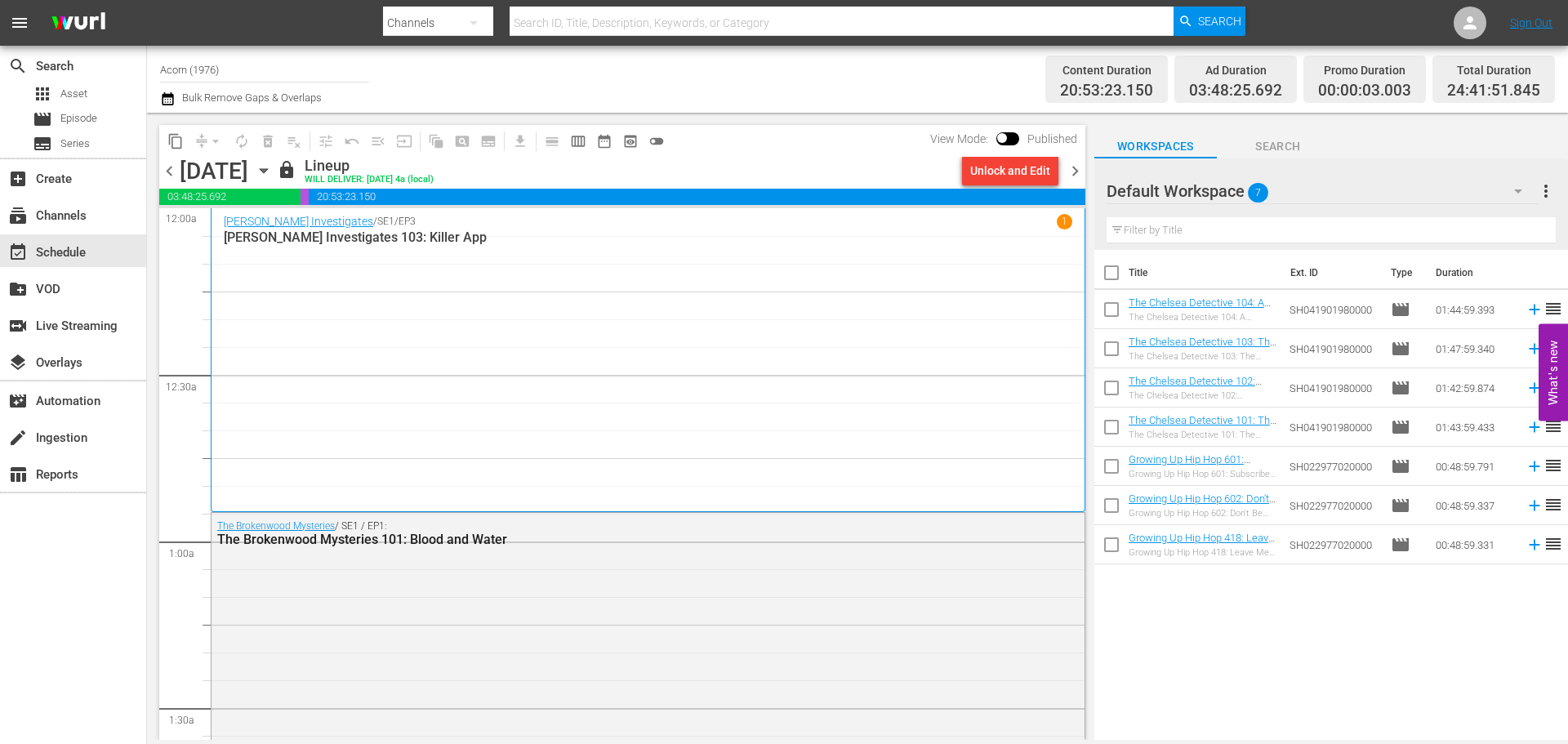
click at [658, 294] on div "[PERSON_NAME] Investigates / SE1 / EP3 1 [PERSON_NAME] Investigates 103: Killer…" at bounding box center [648, 360] width 849 height 292
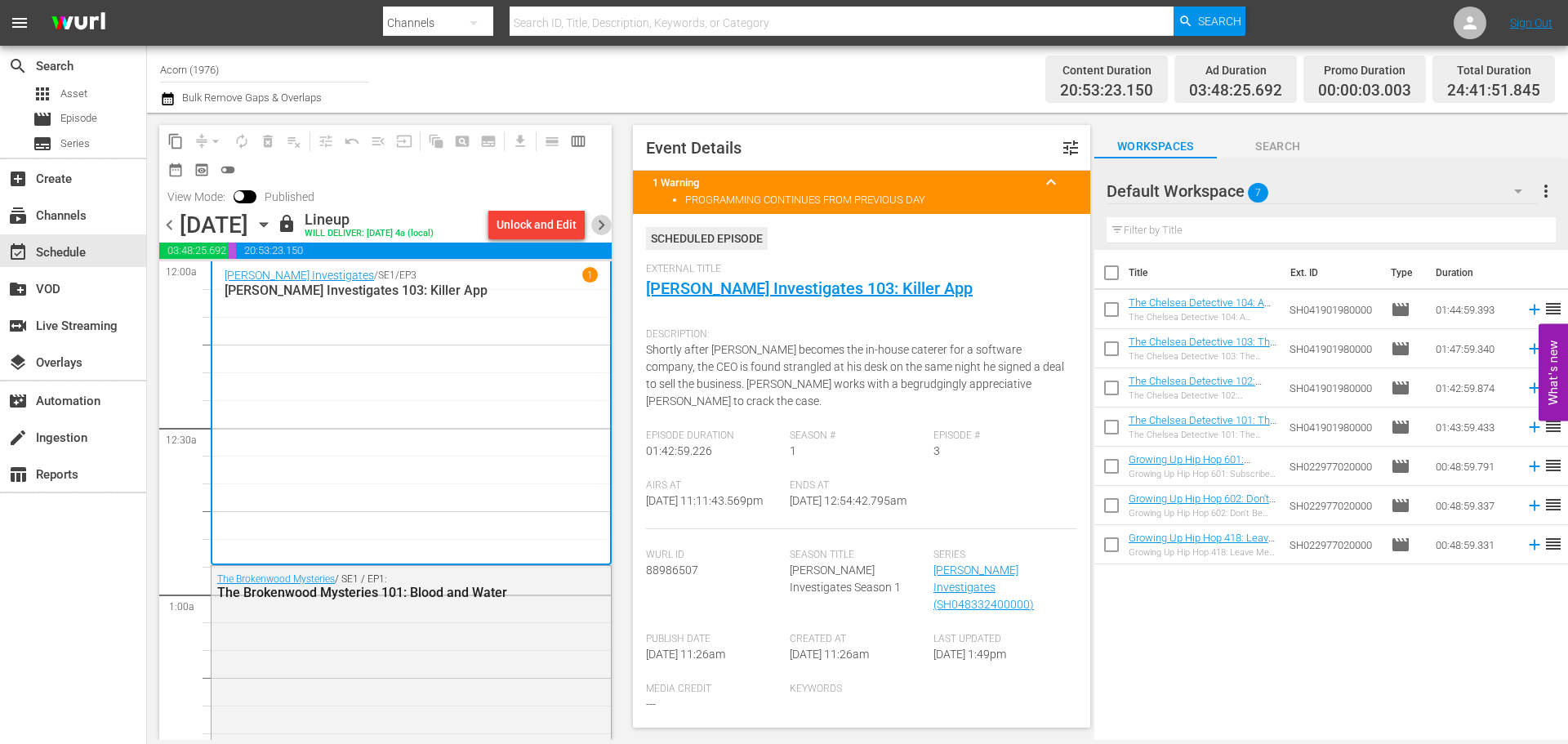
click at [603, 224] on span "chevron_right" at bounding box center [601, 225] width 21 height 21
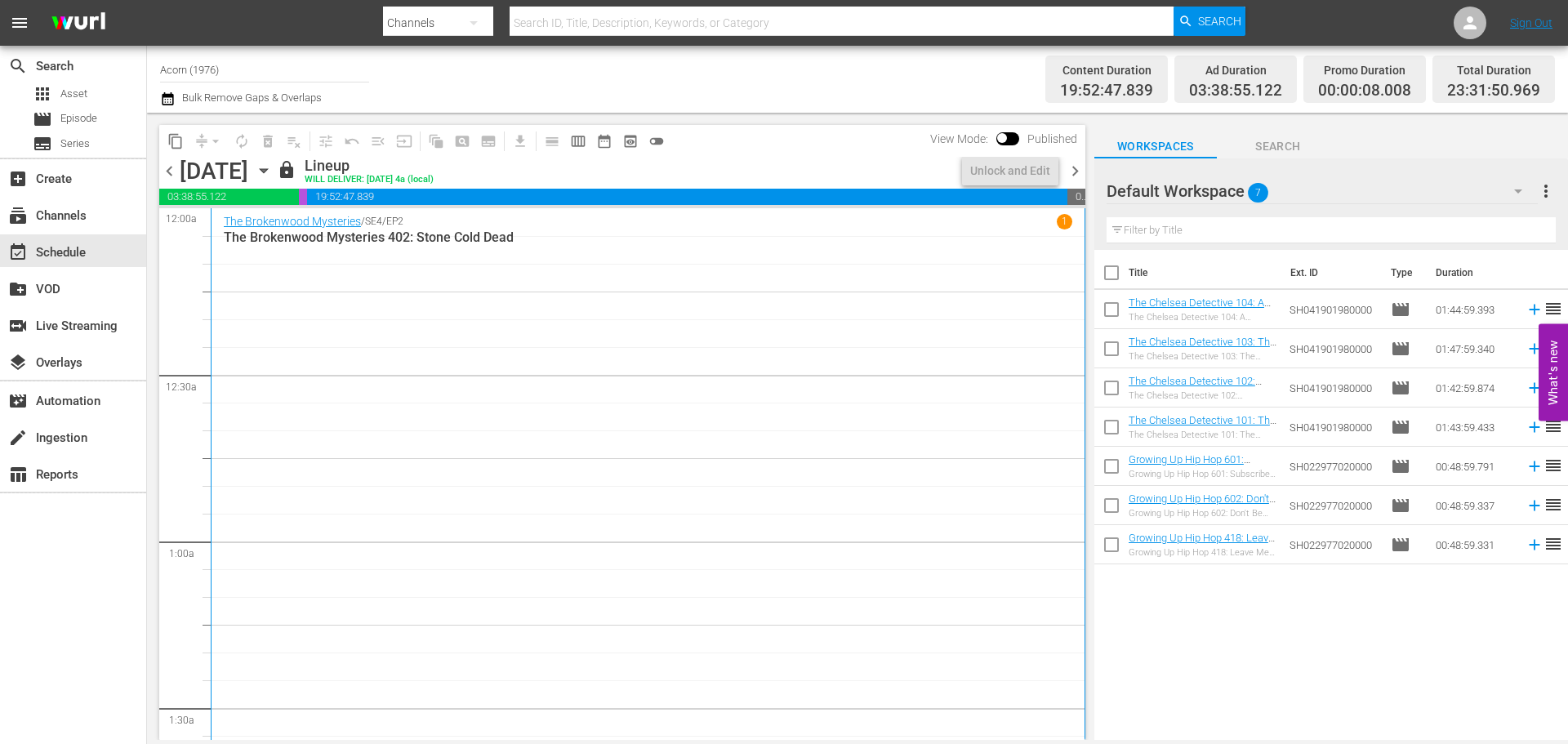
click at [393, 288] on div "The Brokenwood Mysteries / SE4 / EP2 1 The Brokenwood Mysteries 402: Stone Cold…" at bounding box center [648, 476] width 849 height 524
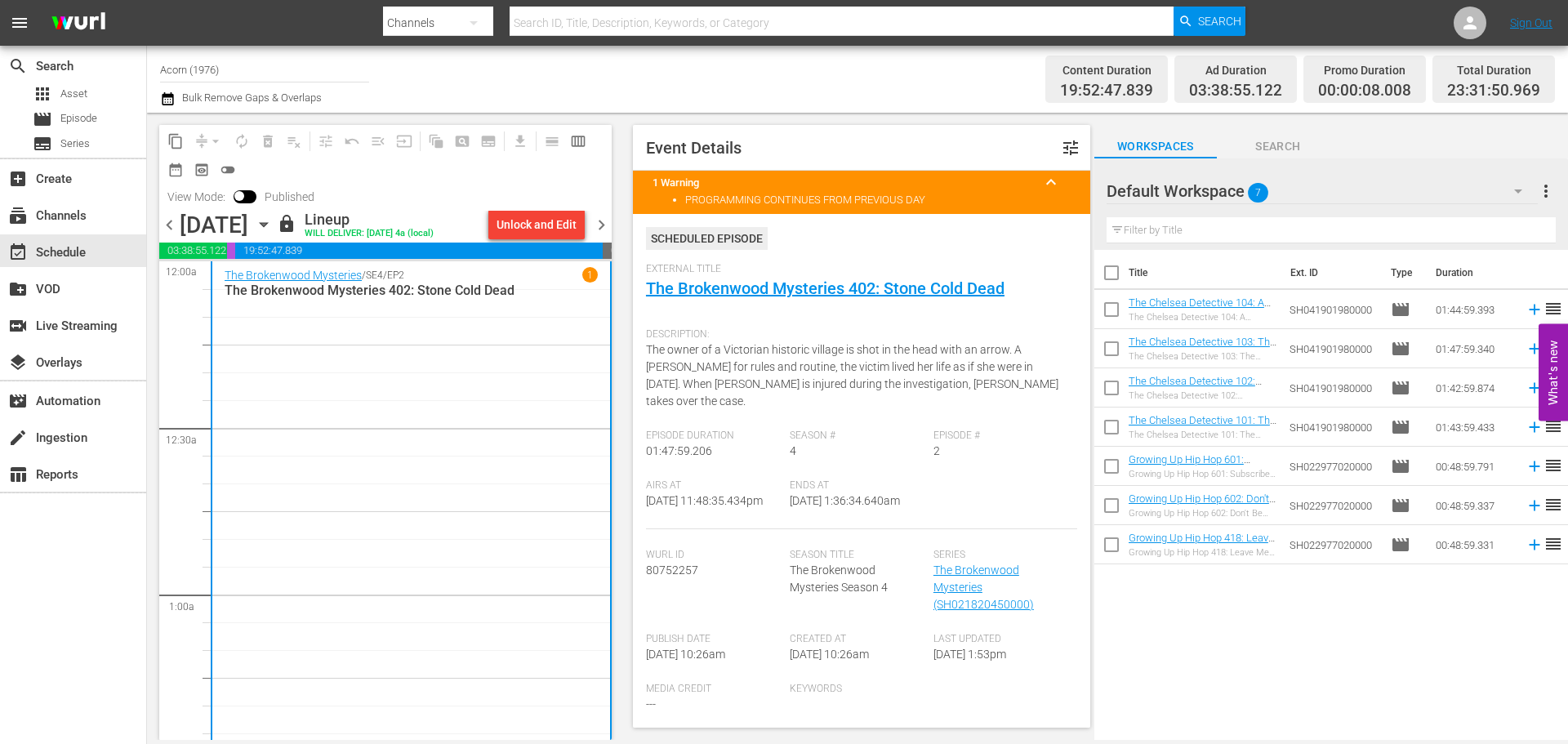
click at [603, 228] on span "chevron_right" at bounding box center [601, 225] width 21 height 21
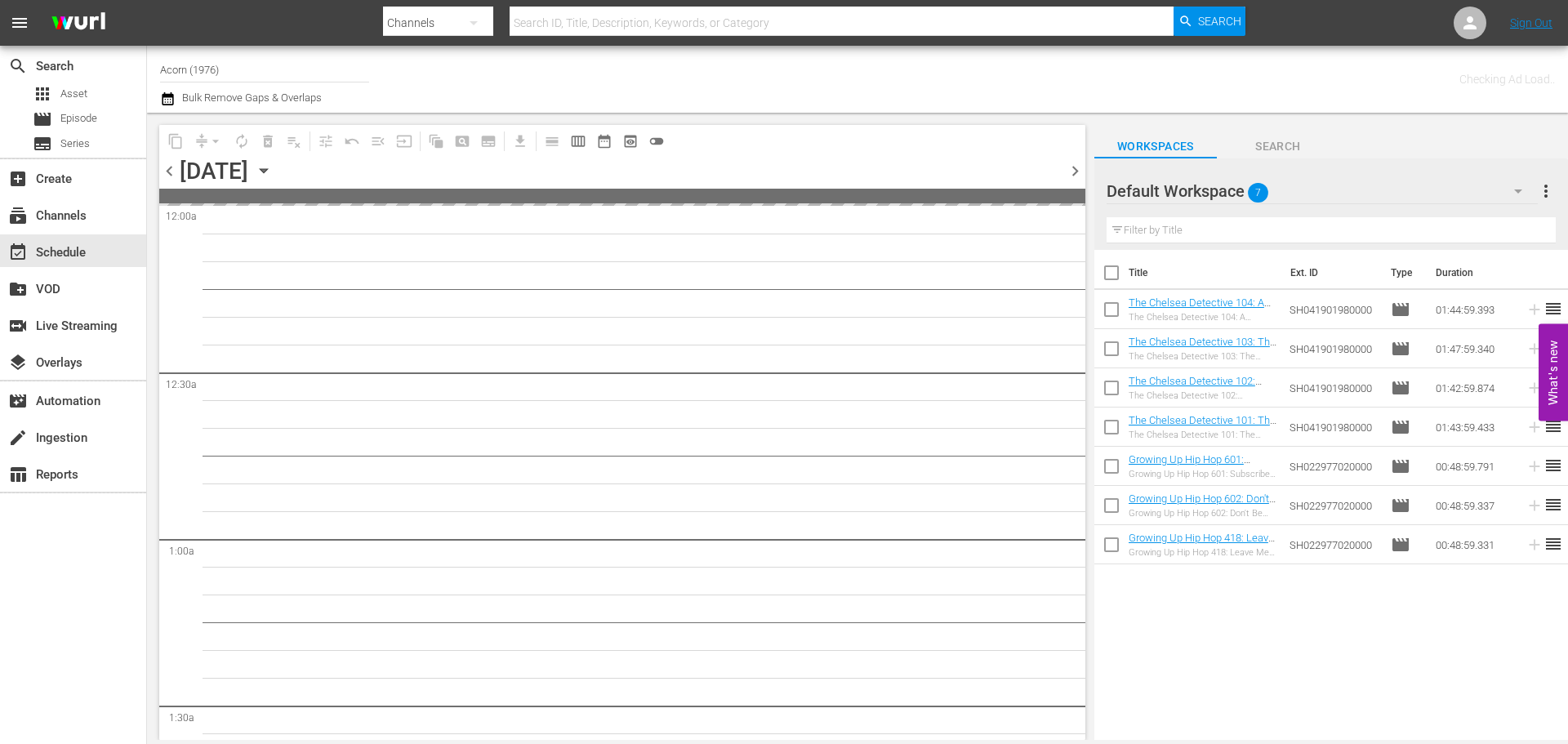
click at [170, 173] on span "chevron_left" at bounding box center [170, 170] width 21 height 21
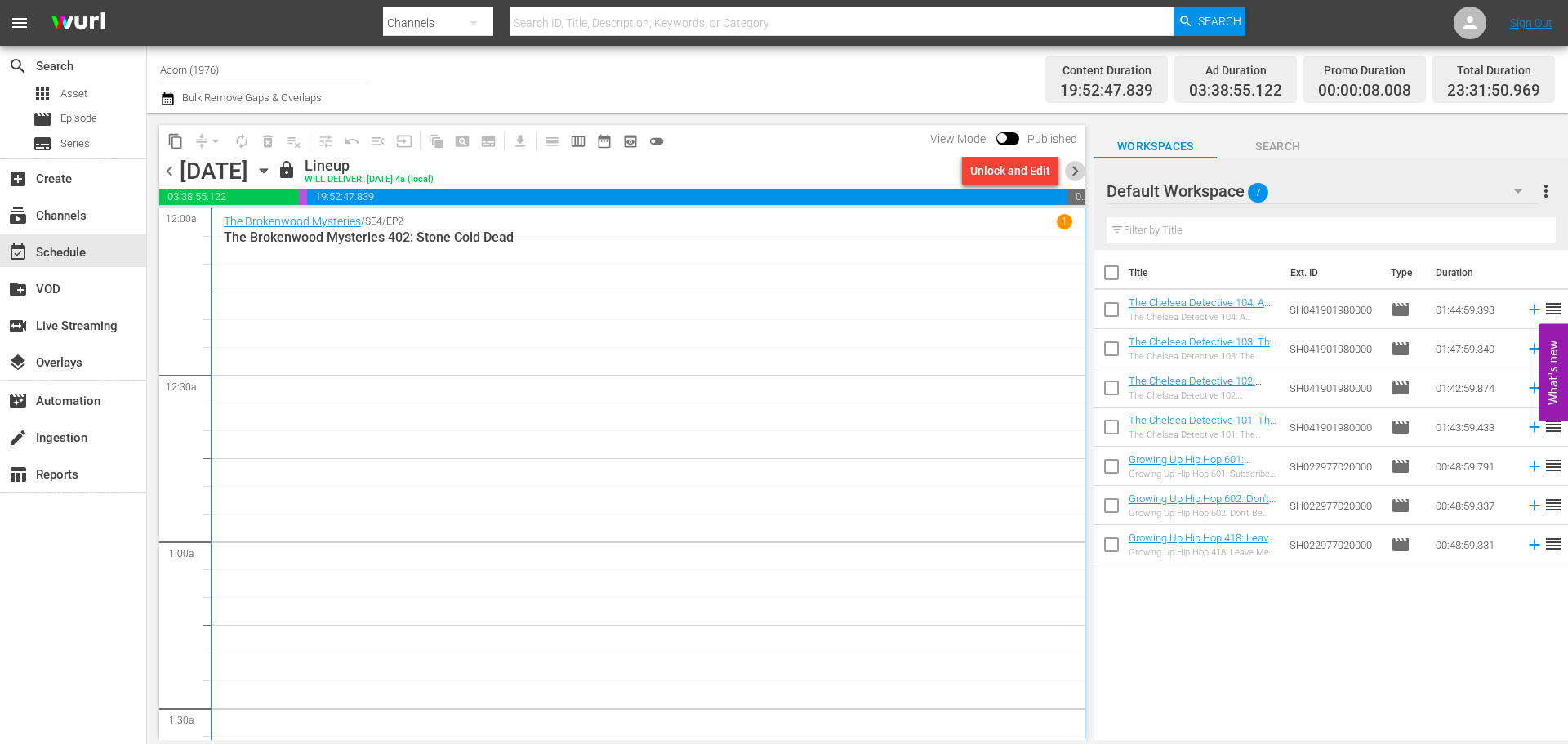
click at [1081, 171] on span "chevron_right" at bounding box center [1074, 170] width 21 height 21
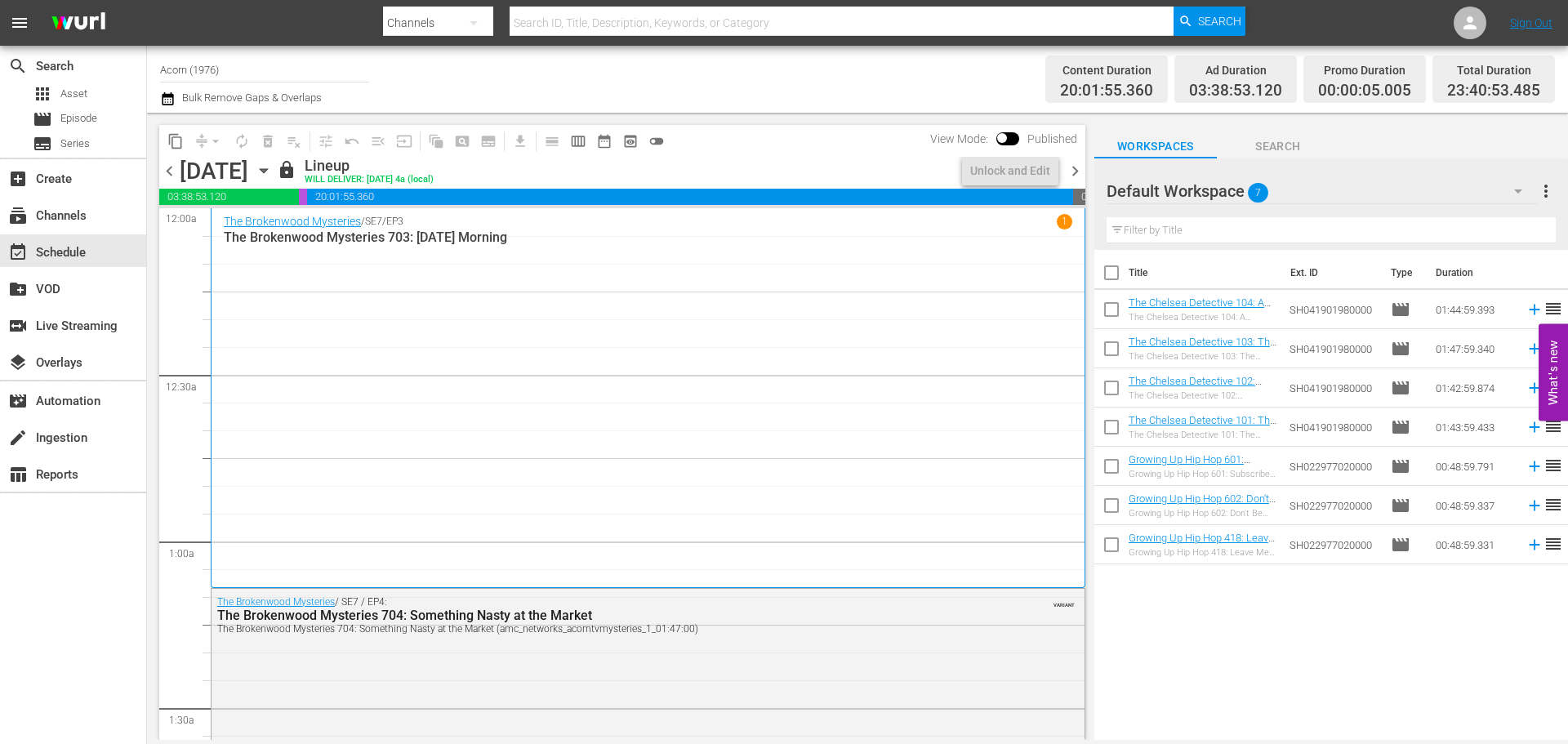
click at [386, 270] on div "The Brokenwood Mysteries / SE7 / EP3 1 The Brokenwood Mysteries 703: [DATE] Mor…" at bounding box center [648, 397] width 849 height 368
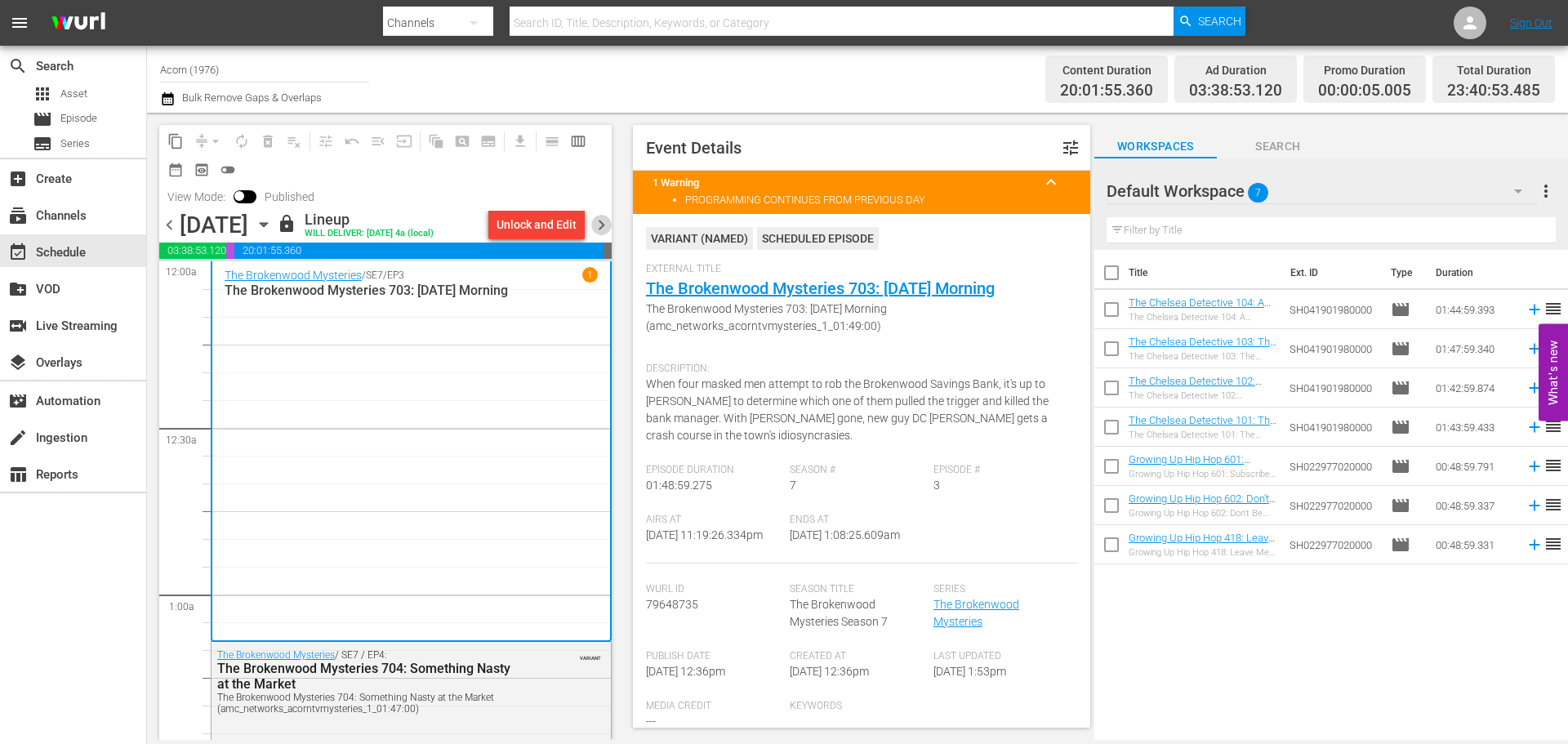
click at [609, 226] on span "chevron_right" at bounding box center [601, 225] width 21 height 21
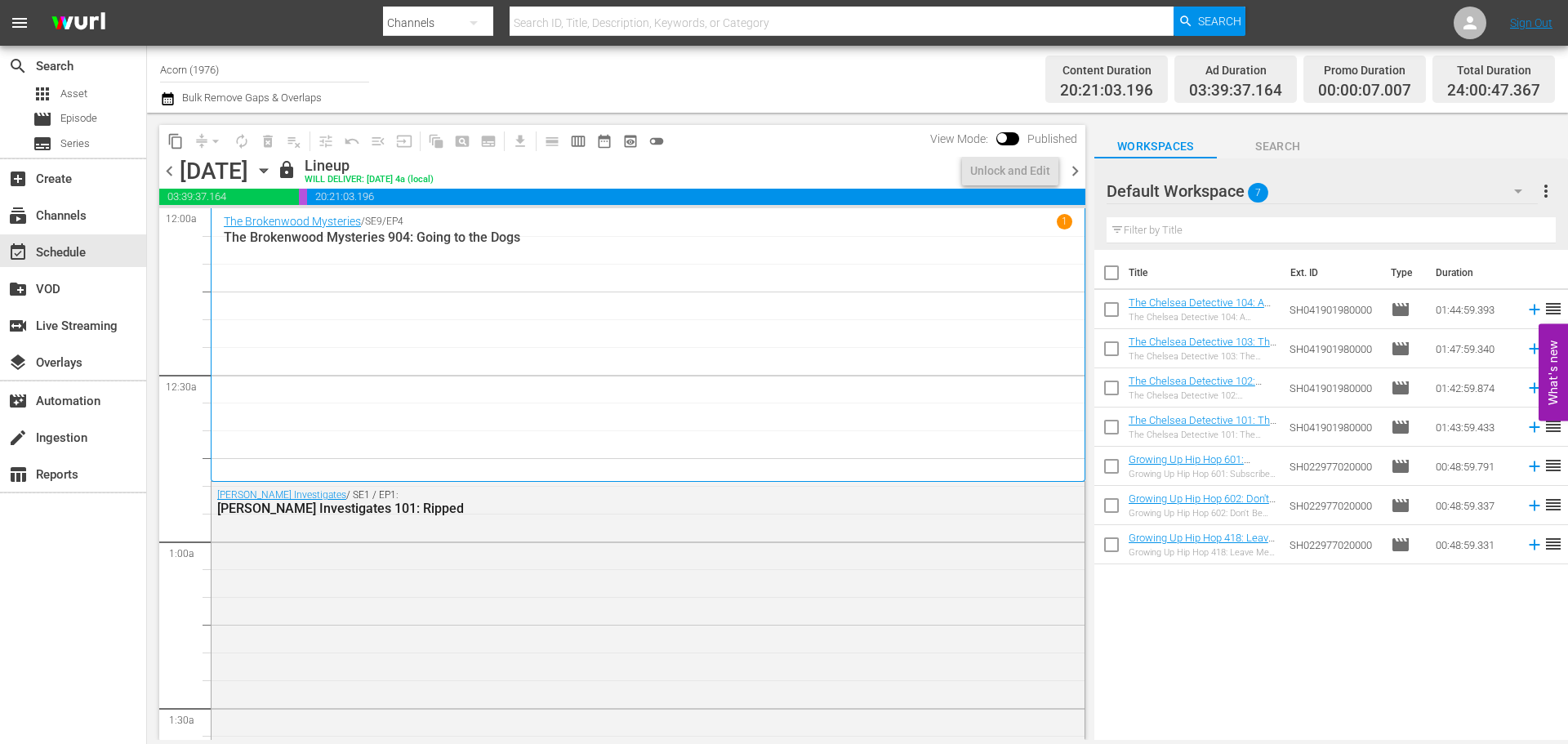
click at [371, 255] on div "The Brokenwood Mysteries / SE9 / EP4 1 The Brokenwood Mysteries 904: Going to t…" at bounding box center [648, 344] width 849 height 261
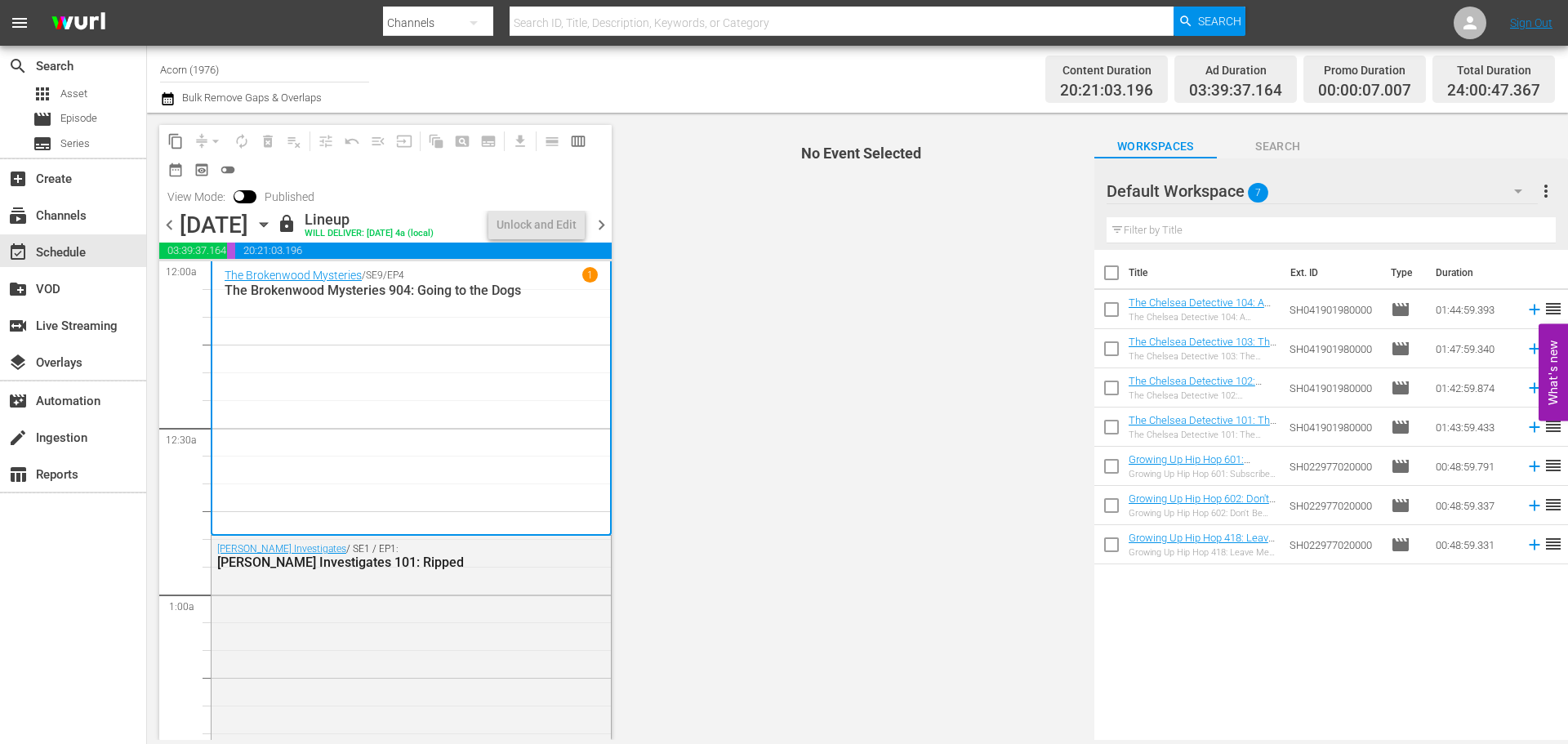
click at [171, 222] on span "chevron_left" at bounding box center [170, 225] width 21 height 21
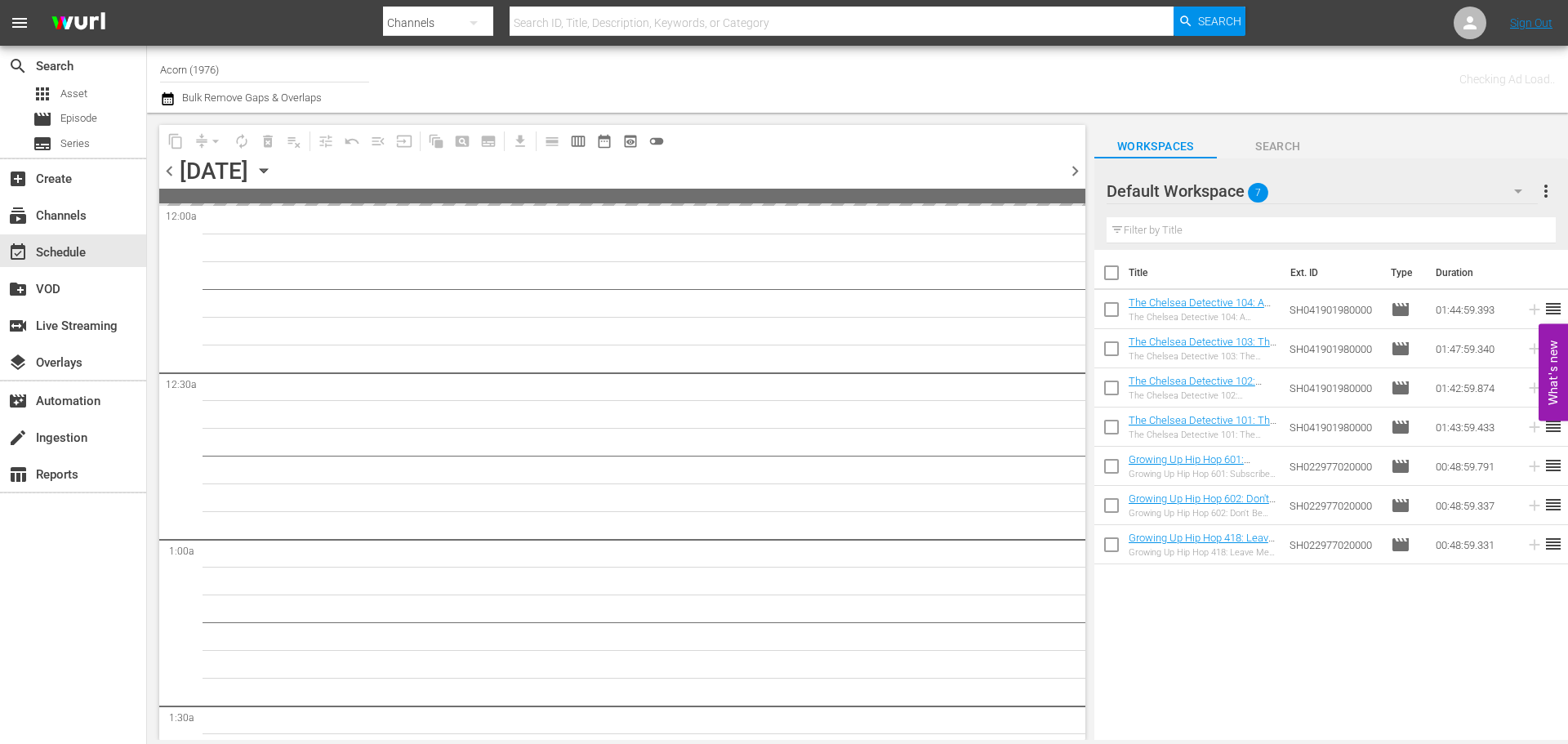
click at [1073, 172] on span "chevron_right" at bounding box center [1074, 170] width 21 height 21
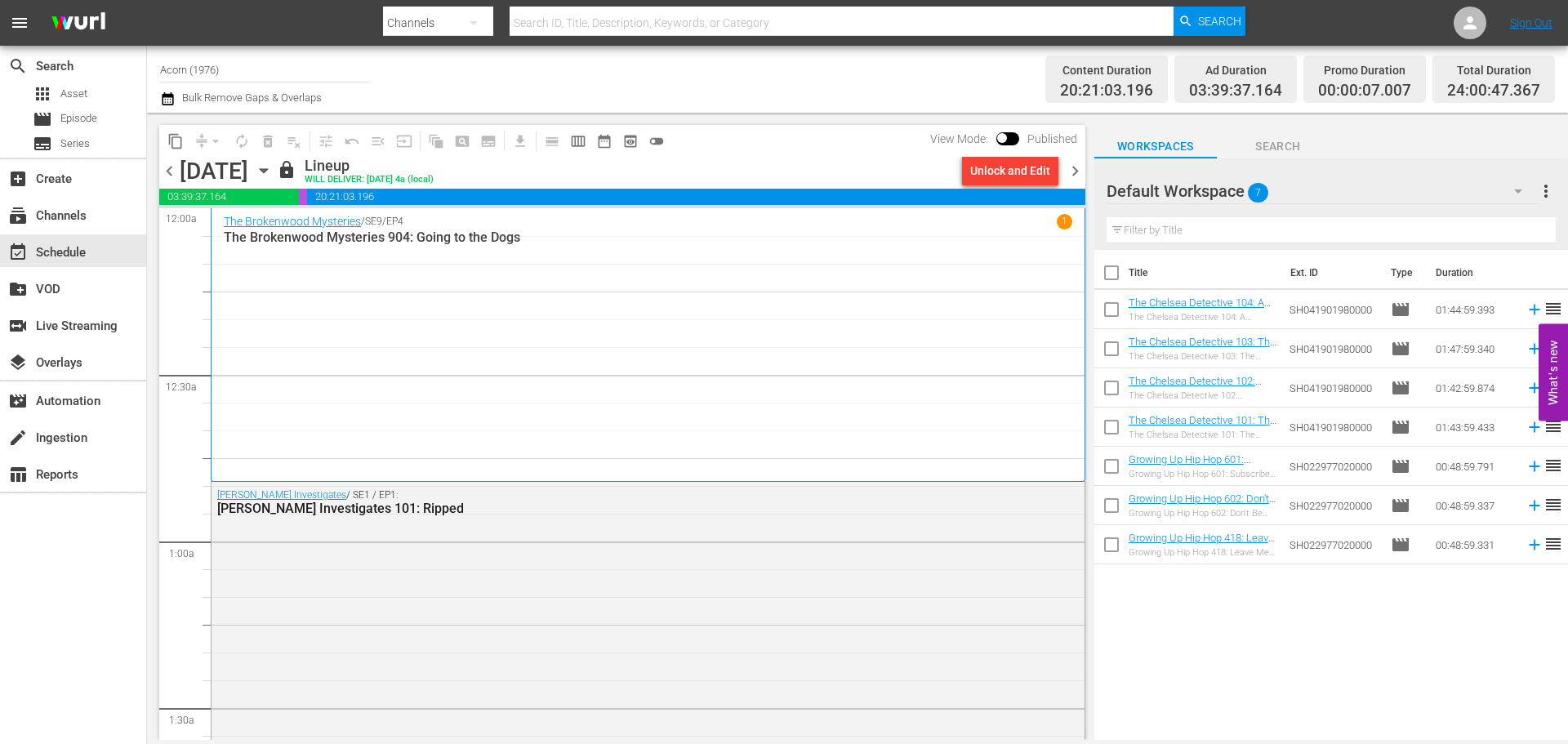
click at [455, 281] on div "The Brokenwood Mysteries / SE9 / EP4 1 The Brokenwood Mysteries 904: Going to t…" at bounding box center [648, 344] width 849 height 261
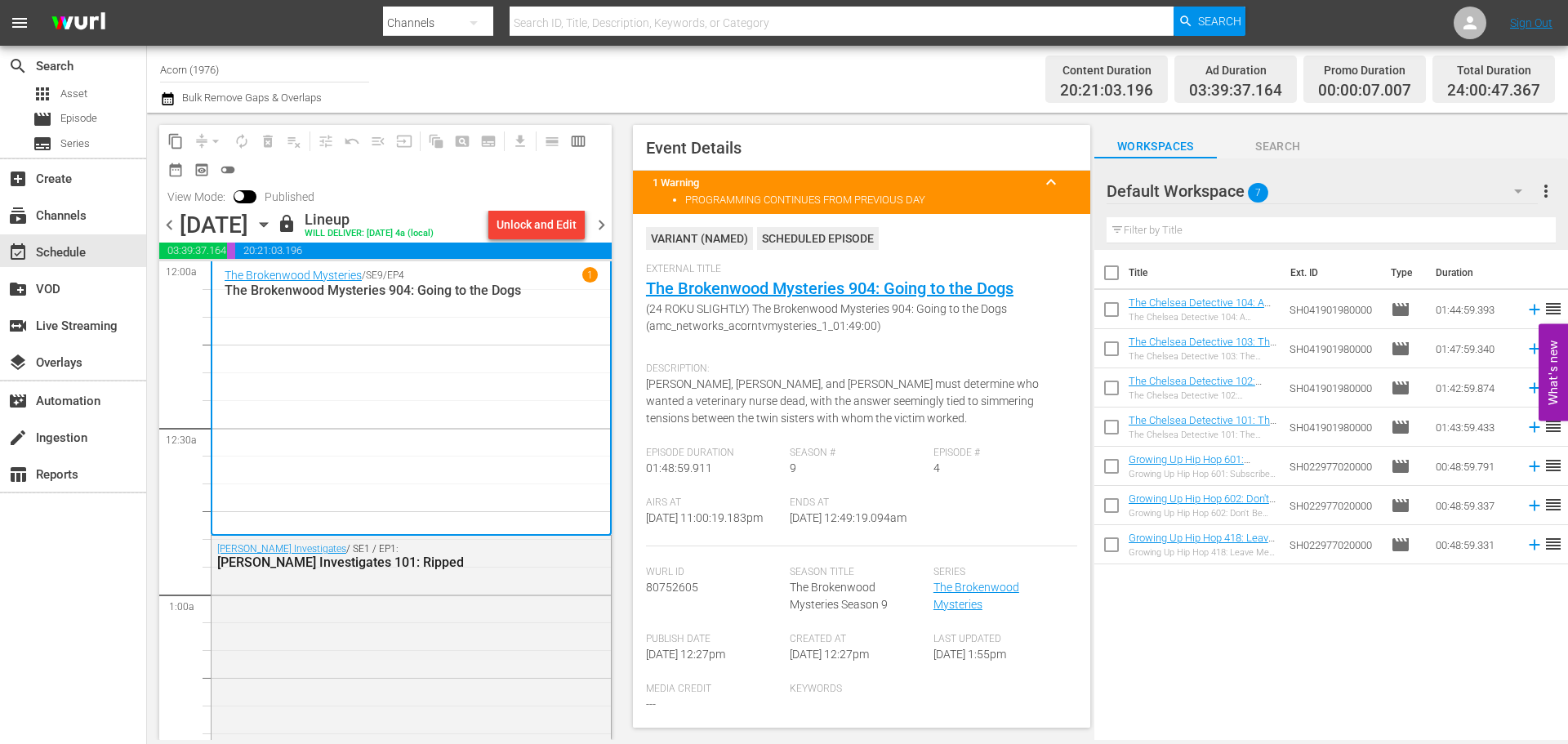
click at [170, 225] on span "chevron_left" at bounding box center [170, 225] width 21 height 21
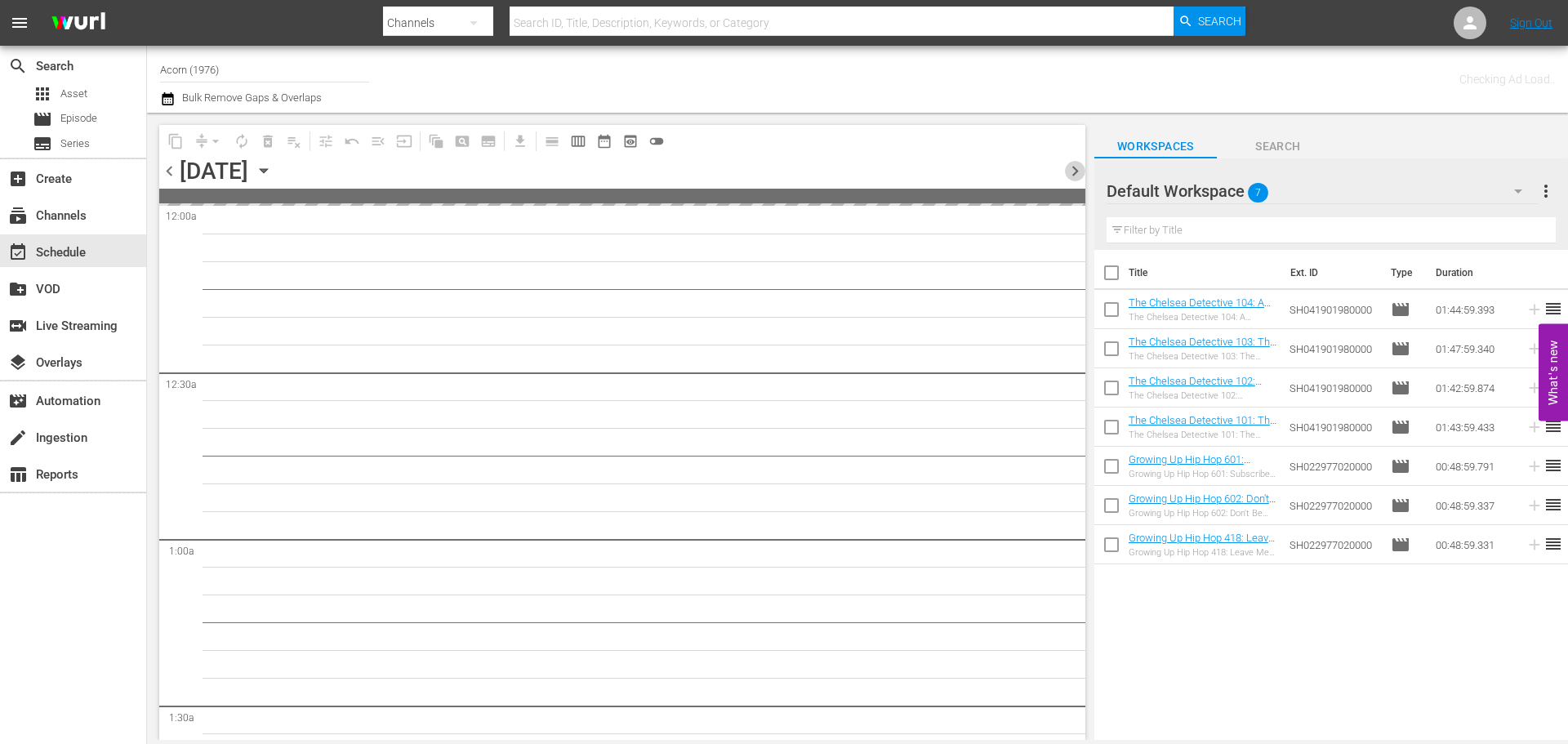
click at [1076, 166] on span "chevron_right" at bounding box center [1074, 170] width 21 height 21
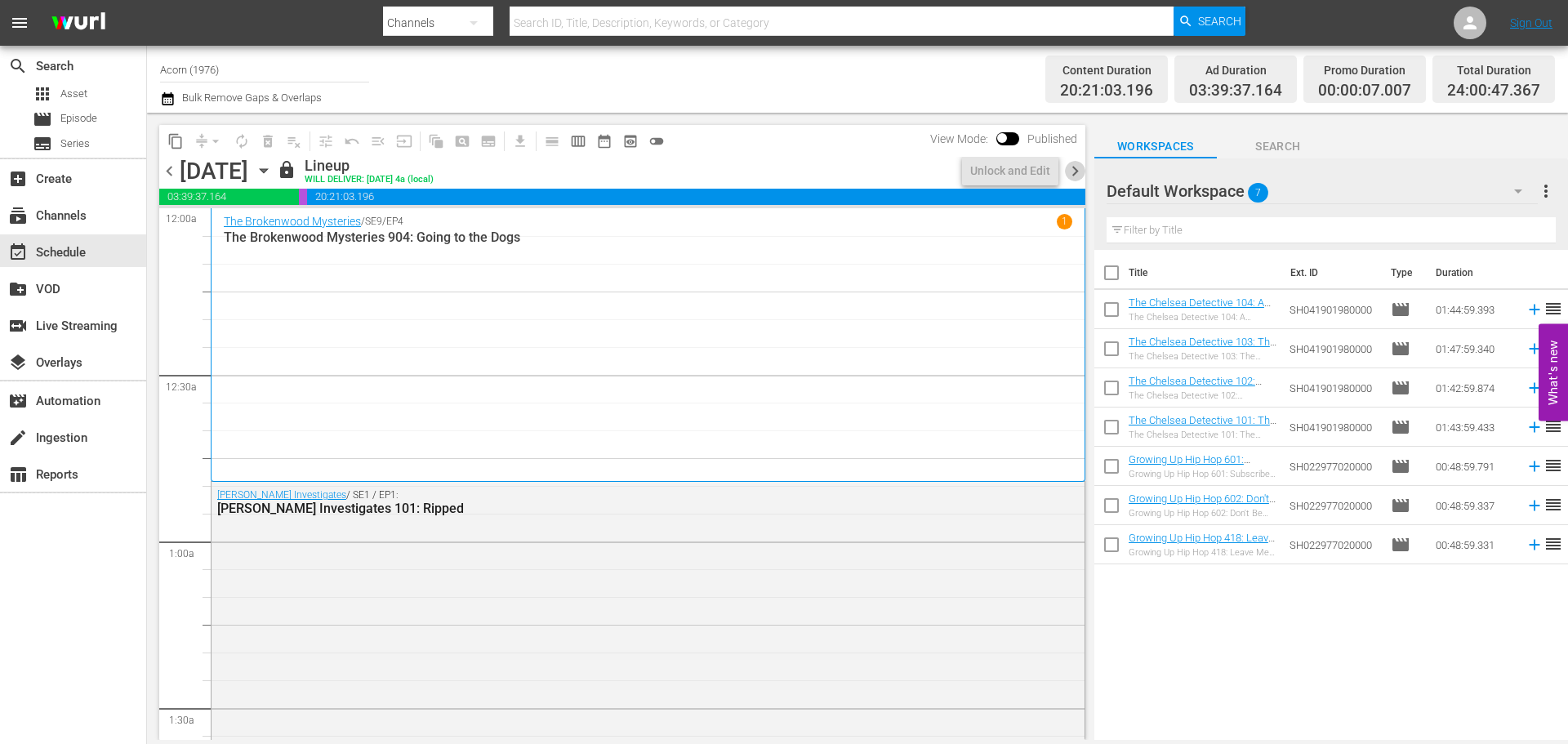
click at [1076, 166] on span "chevron_right" at bounding box center [1074, 170] width 21 height 21
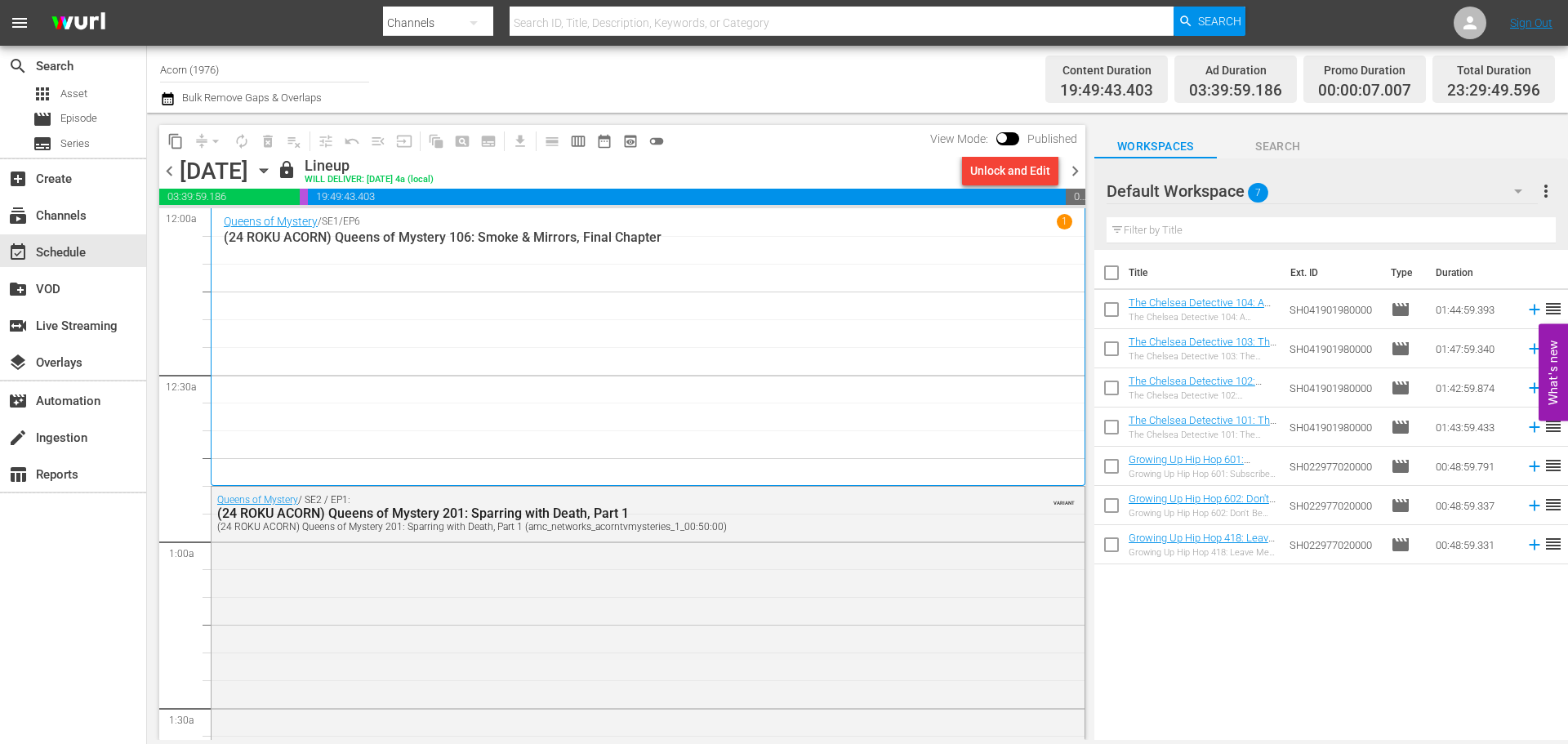
click at [378, 270] on div "Queens of Mystery / SE1 / EP6 1 (24 ROKU ACORN) Queens of Mystery 106: Smoke & …" at bounding box center [648, 347] width 849 height 266
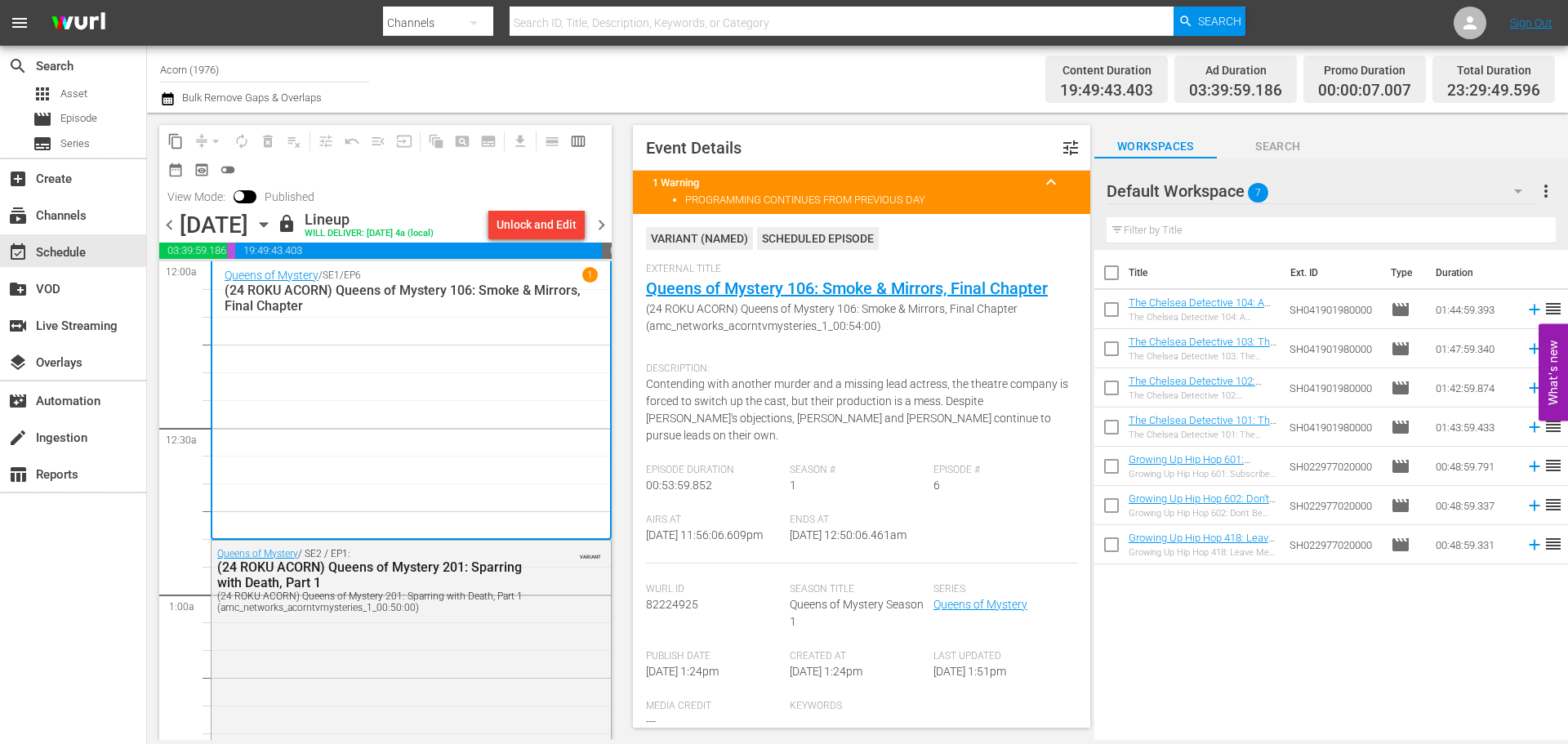
click at [602, 218] on span "chevron_right" at bounding box center [601, 225] width 21 height 21
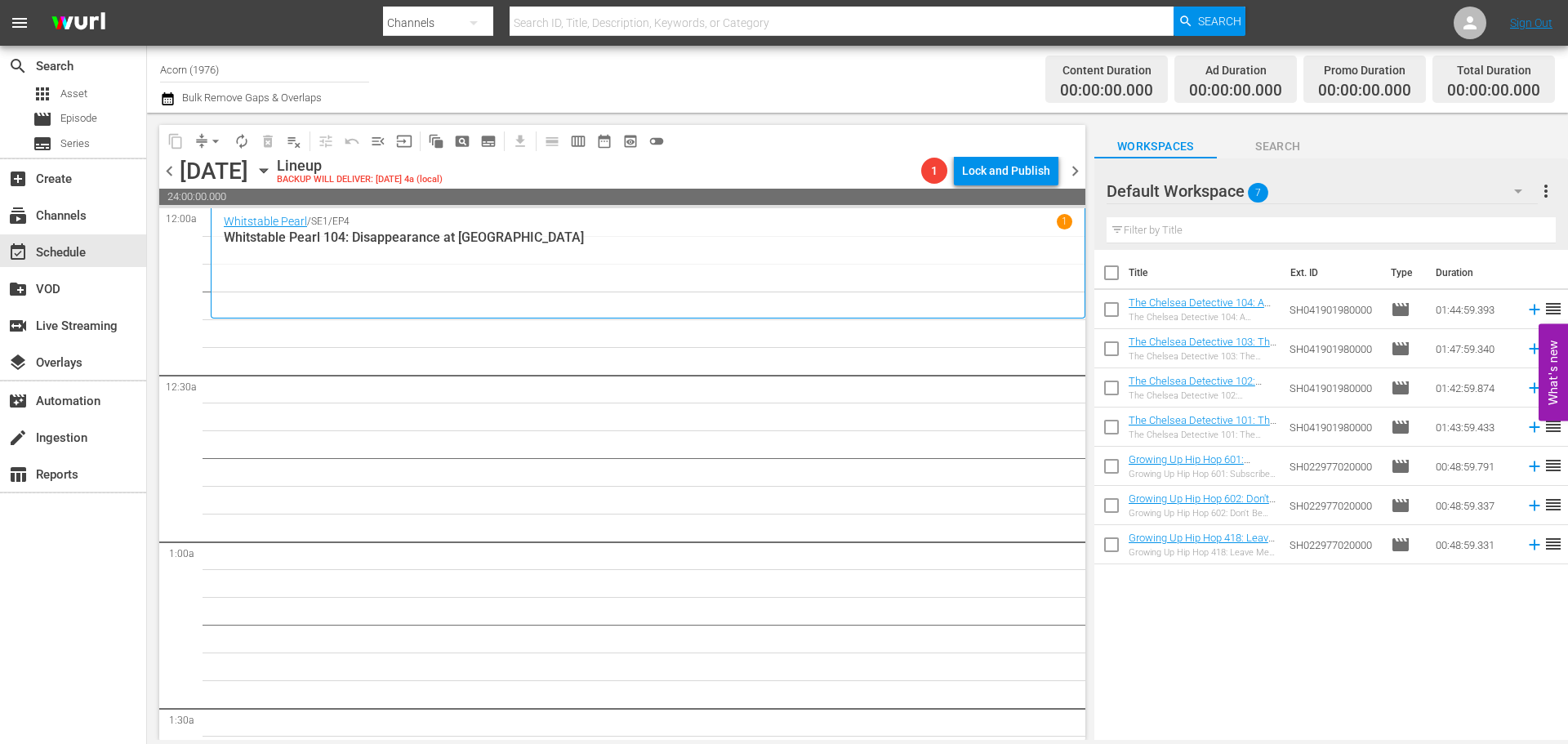
click at [599, 275] on div "Whitstable Pearl / SE1 / EP4 1 Whitstable Pearl 104: Disappearance at [GEOGRAPH…" at bounding box center [648, 263] width 849 height 99
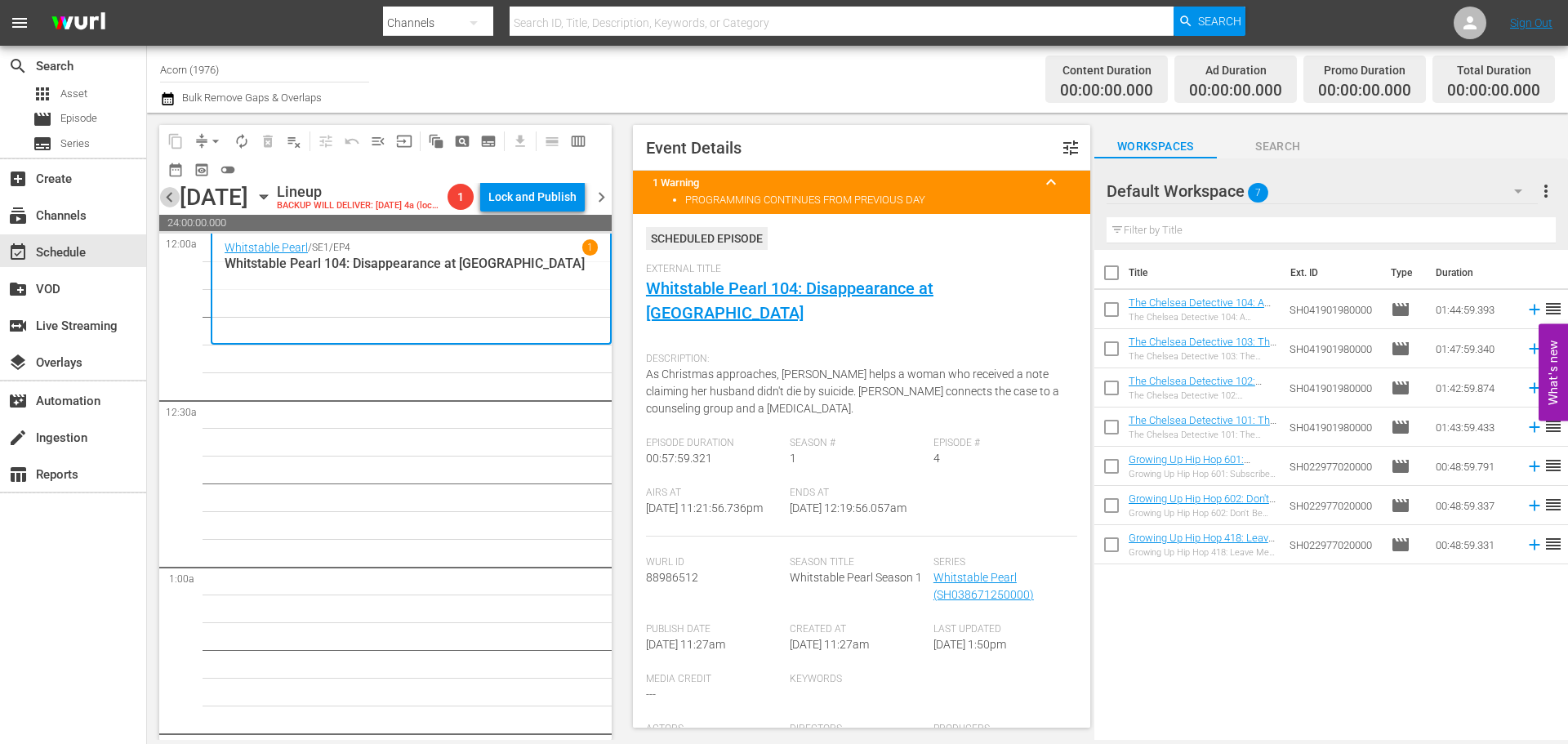
click at [170, 207] on span "chevron_left" at bounding box center [170, 197] width 21 height 21
